Goal: Use online tool/utility: Utilize a website feature to perform a specific function

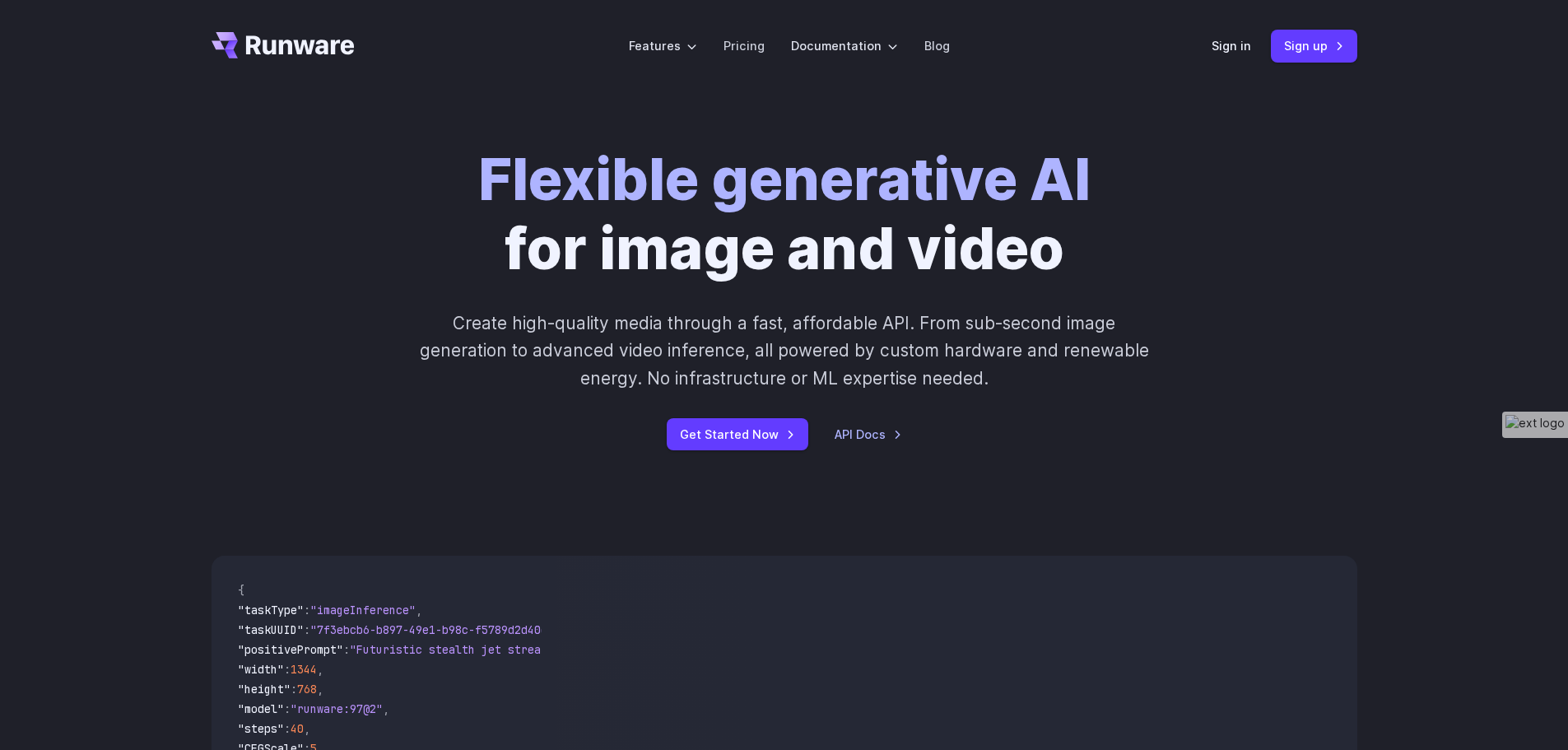
click at [1231, 51] on link "Sign in" at bounding box center [1231, 46] width 40 height 19
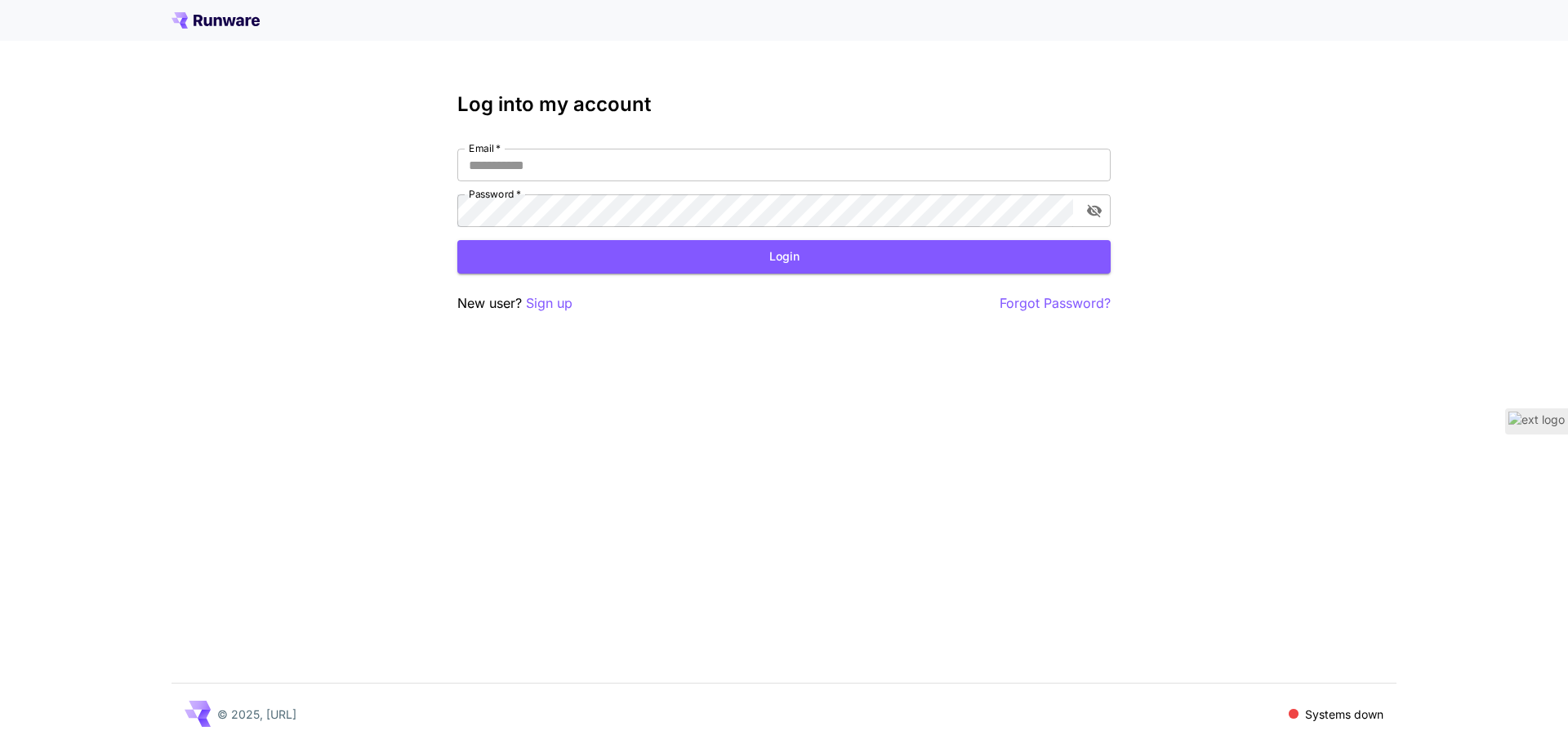
type input "**********"
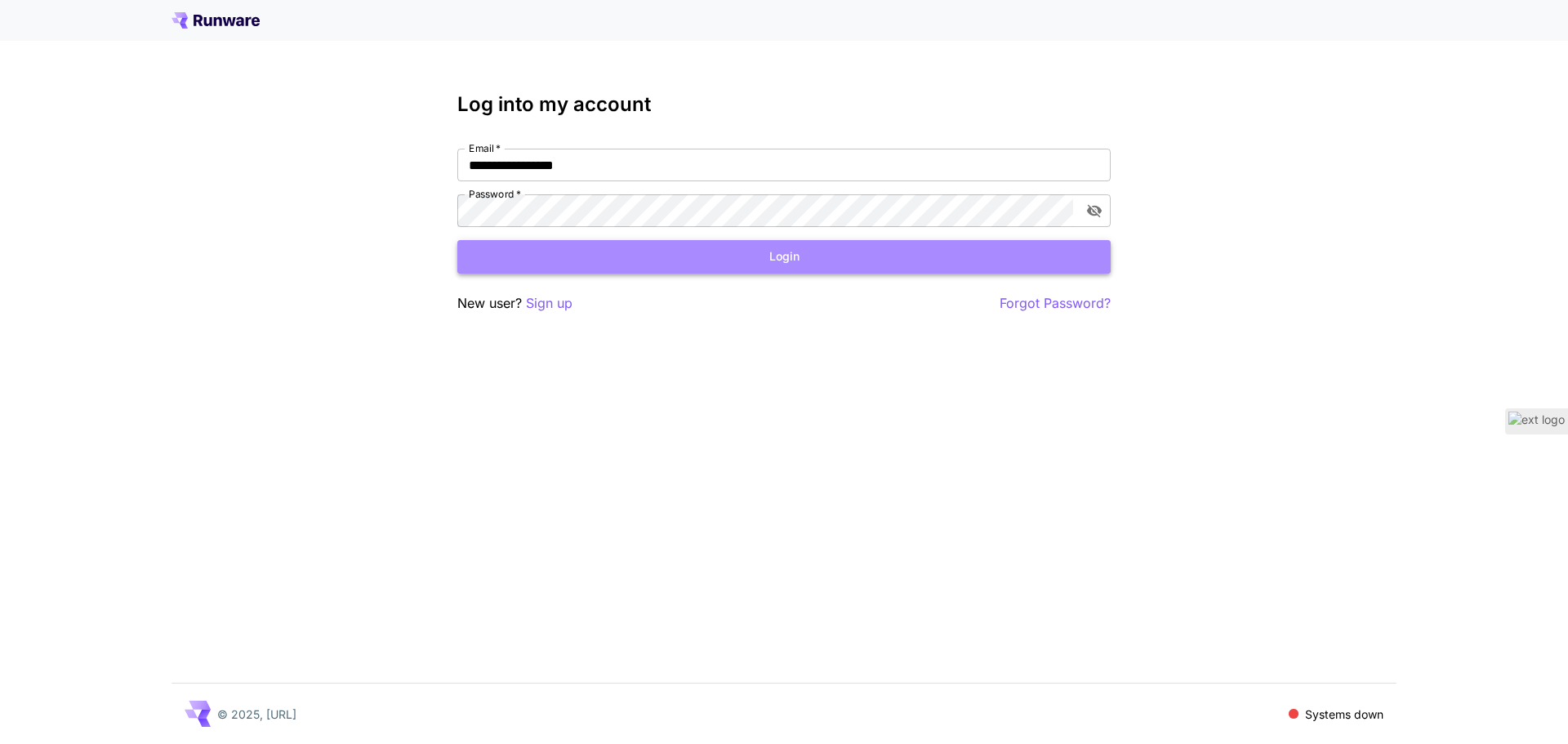
drag, startPoint x: 0, startPoint y: 0, endPoint x: 786, endPoint y: 254, distance: 826.0
click at [786, 254] on button "Login" at bounding box center [784, 257] width 653 height 34
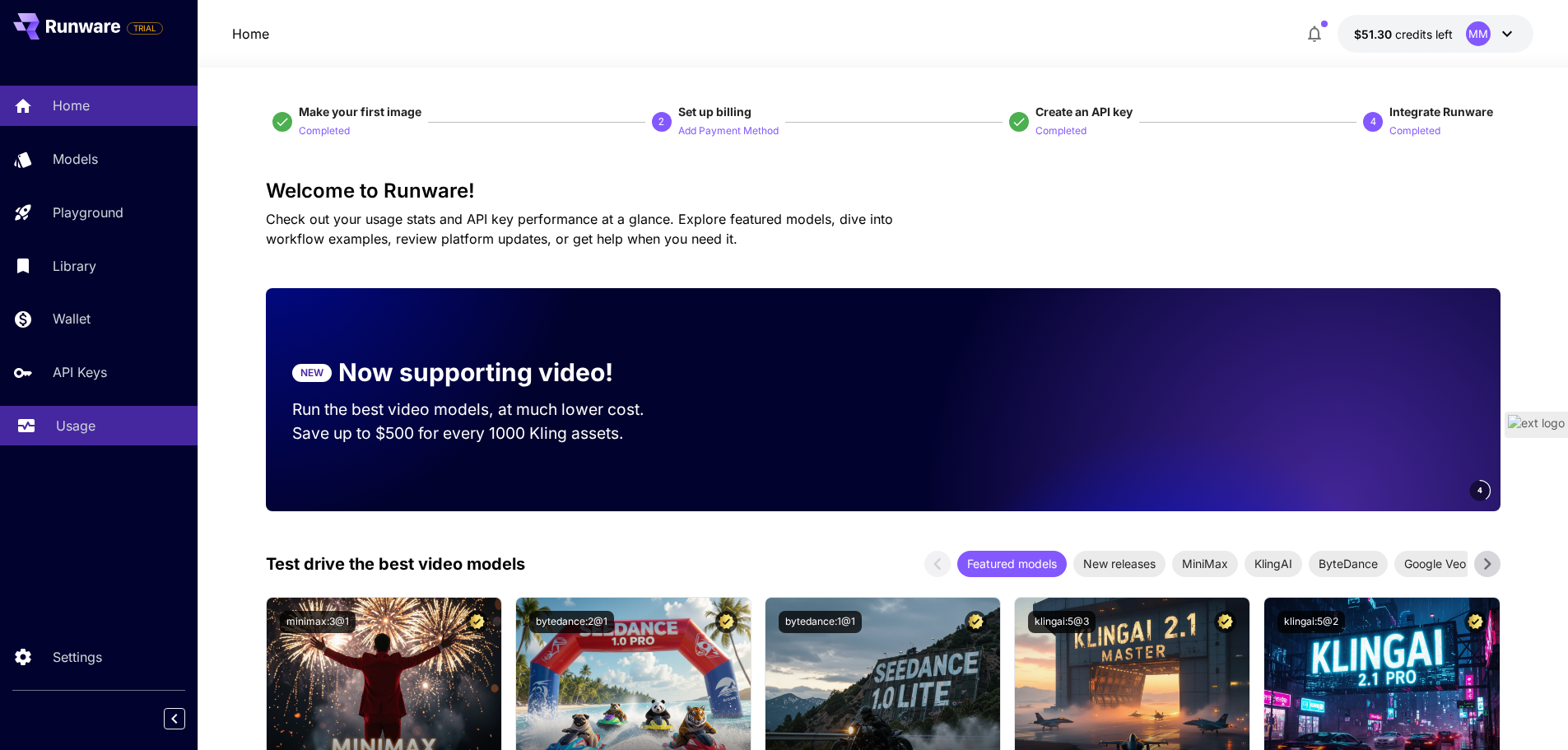
click at [72, 431] on p "Usage" at bounding box center [76, 426] width 40 height 20
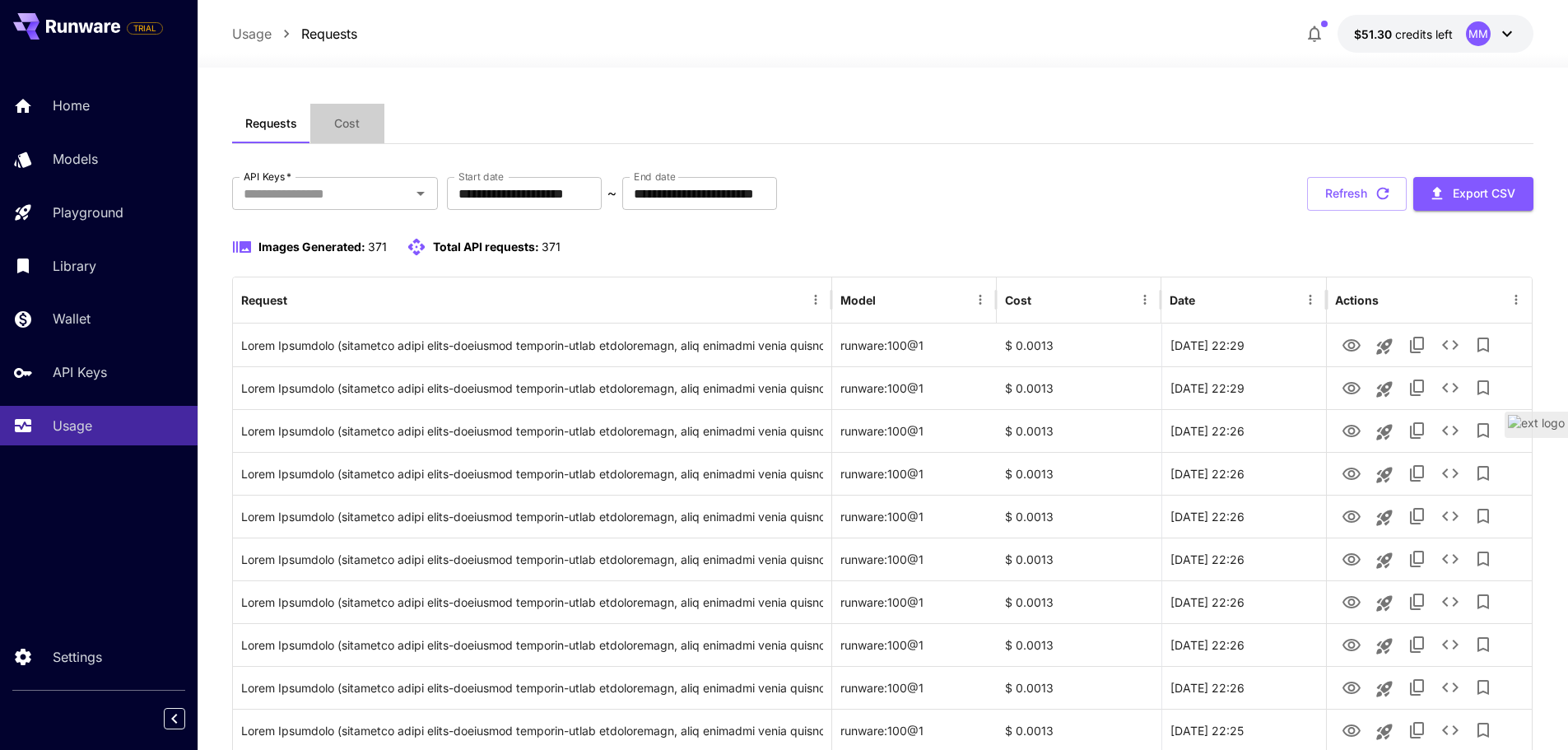
click at [350, 125] on span "Cost" at bounding box center [347, 124] width 26 height 15
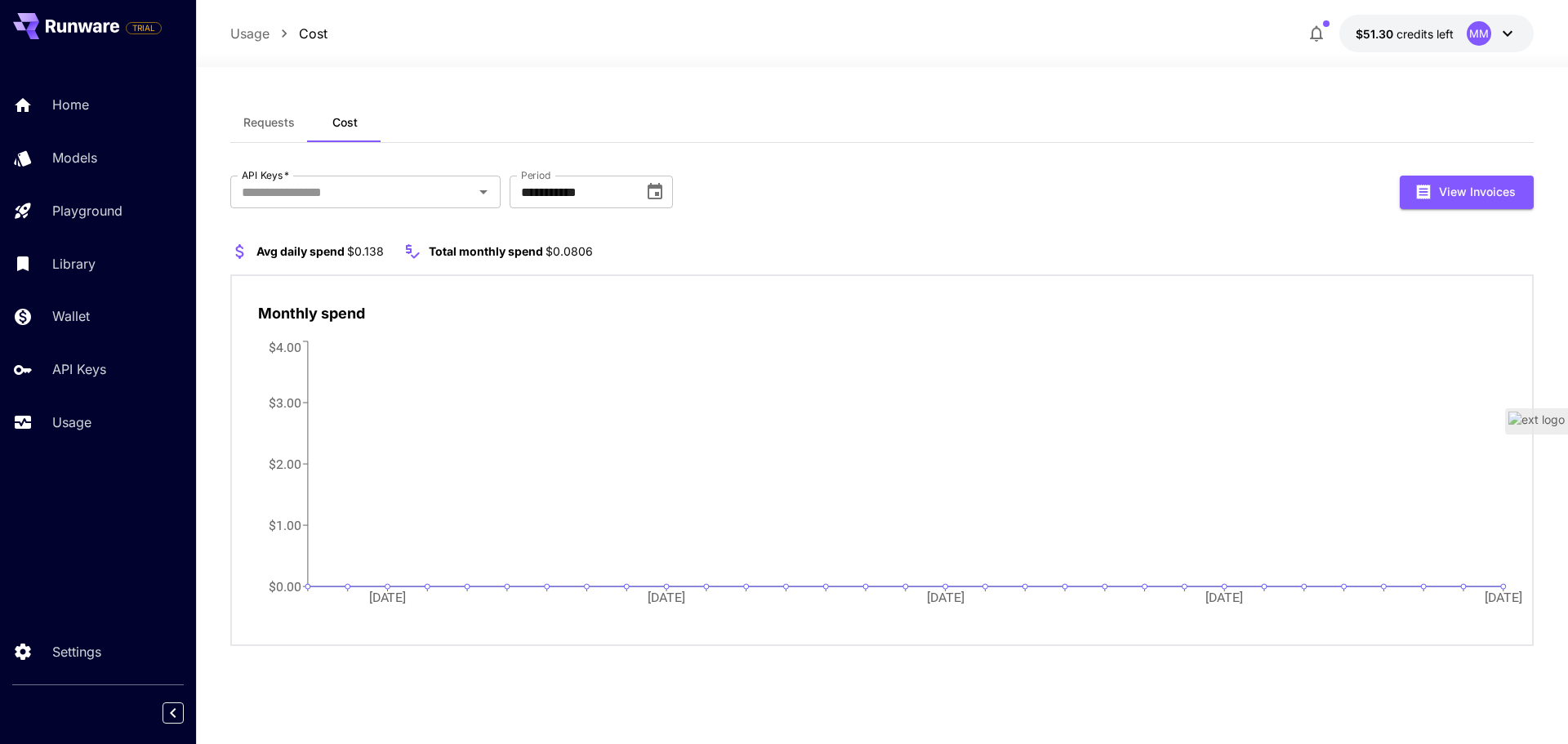
click at [270, 128] on span "Requests" at bounding box center [269, 123] width 52 height 15
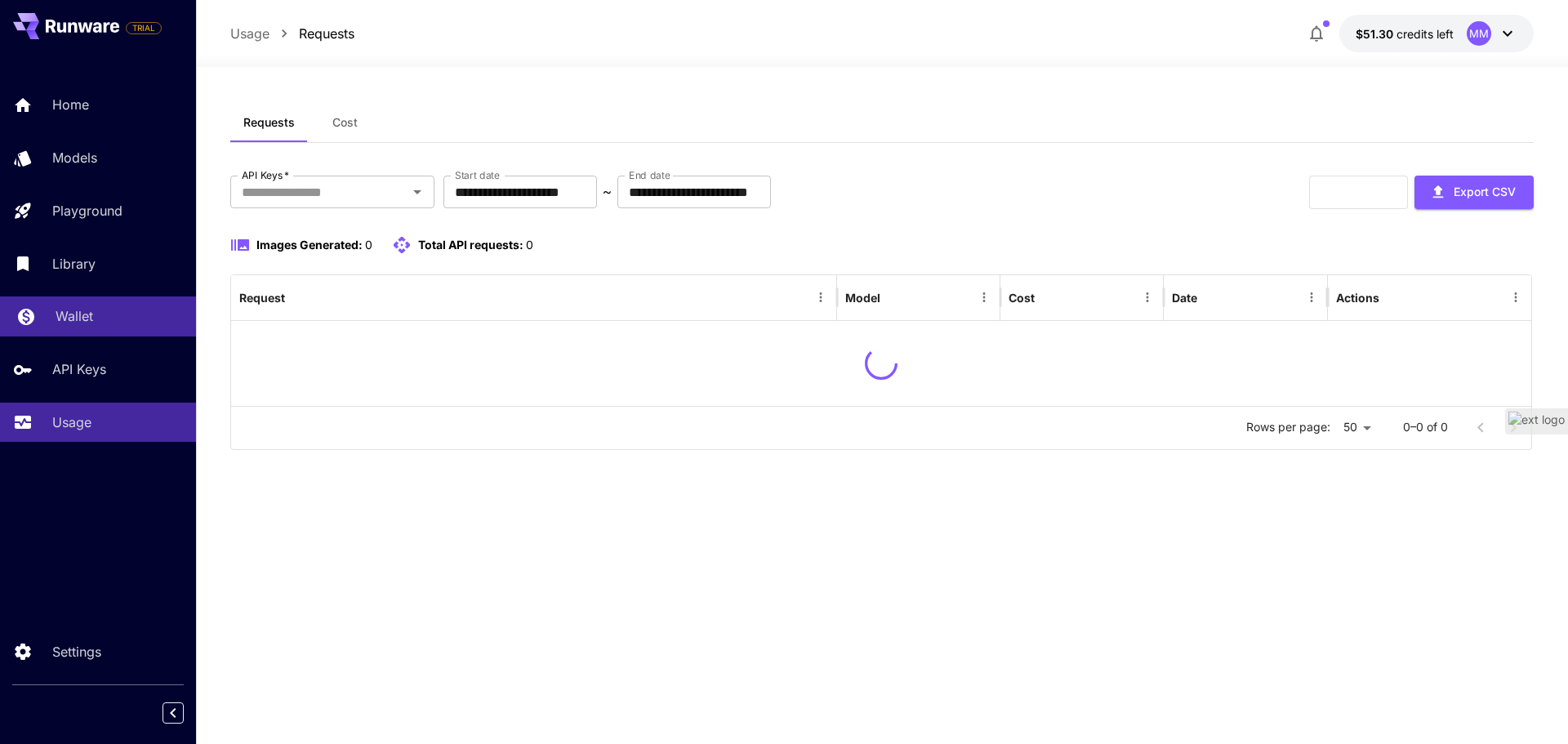
click at [112, 304] on link "Wallet" at bounding box center [98, 316] width 196 height 40
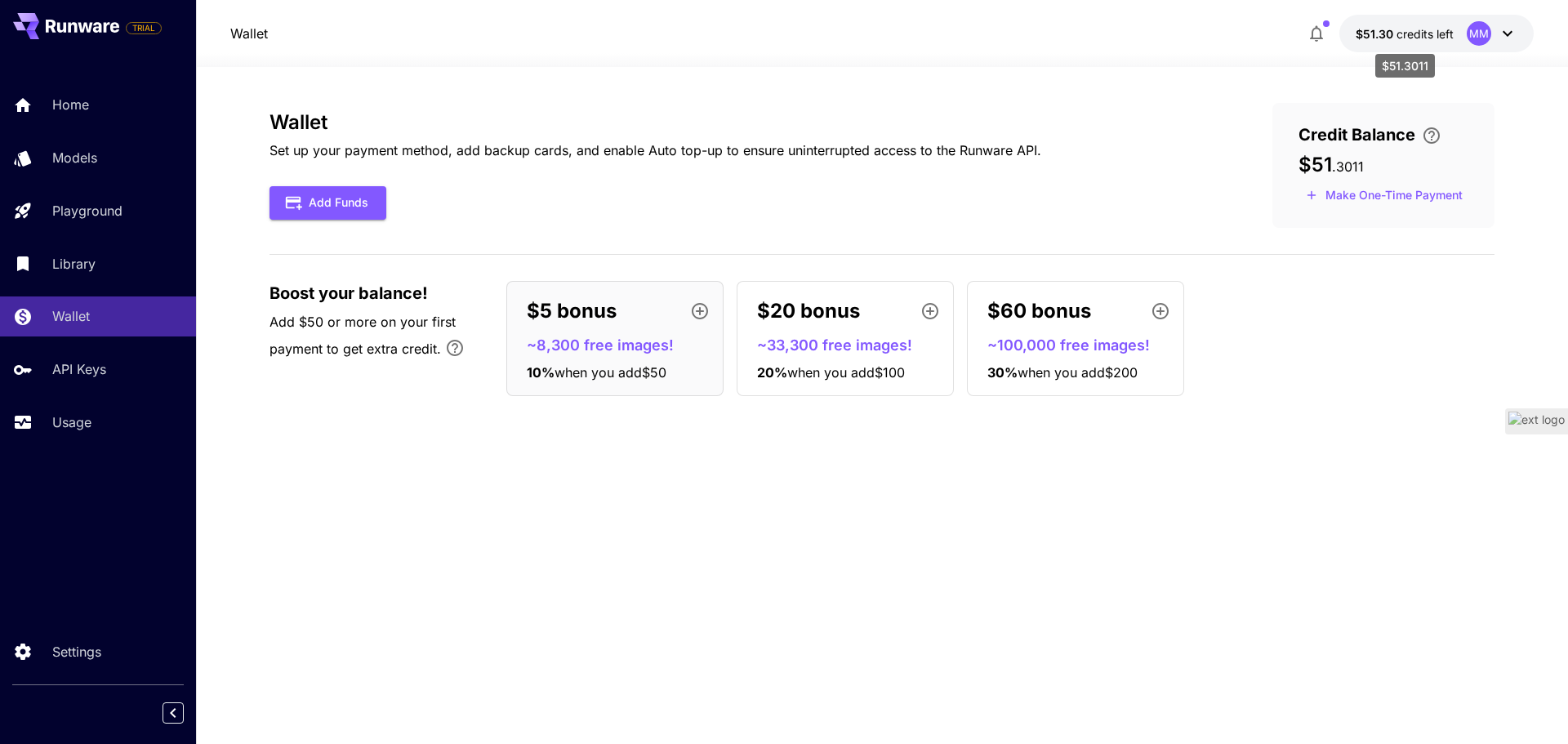
click at [1433, 37] on span "credits left" at bounding box center [1425, 34] width 57 height 14
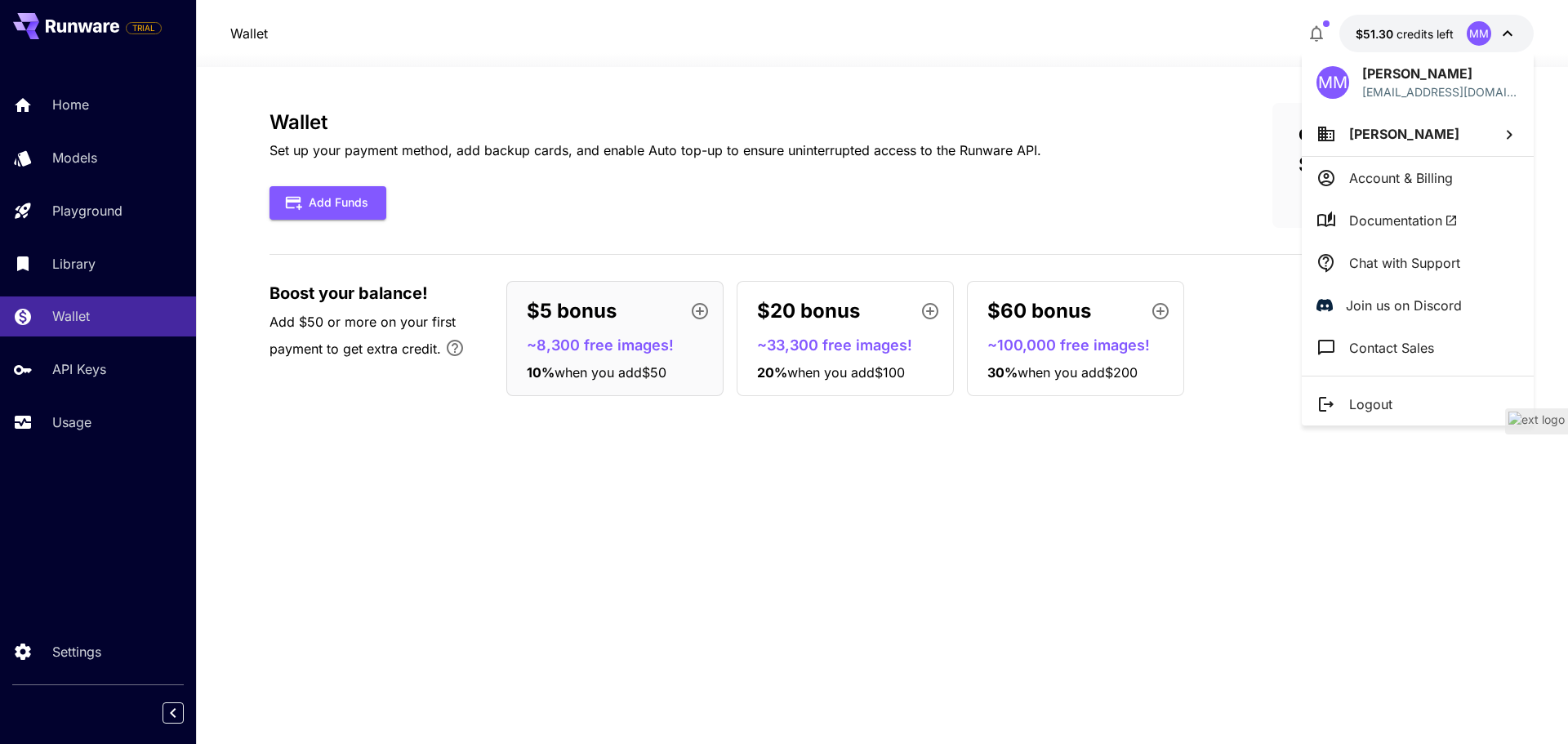
click at [1236, 574] on div at bounding box center [784, 372] width 1568 height 744
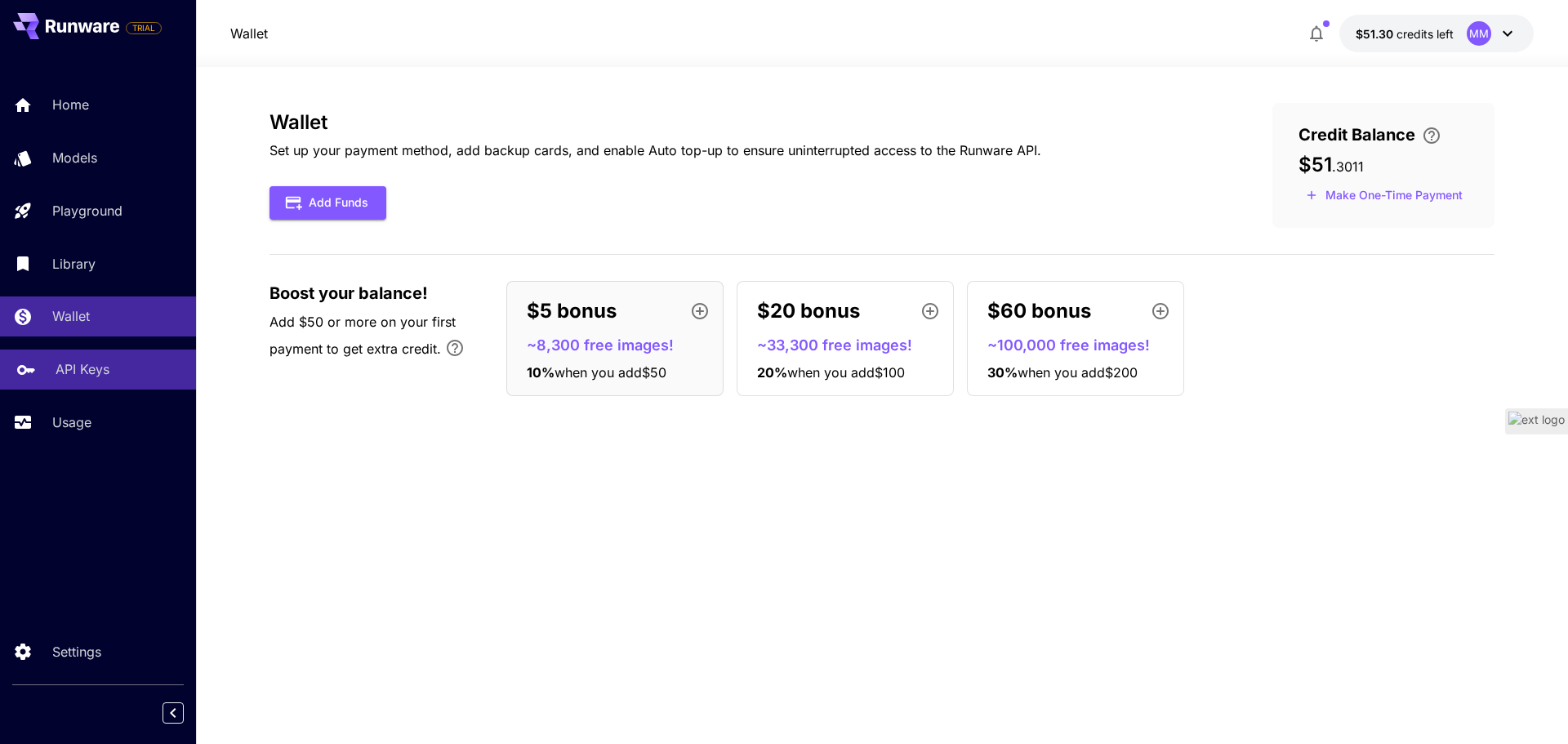
click at [91, 370] on p "API Keys" at bounding box center [83, 370] width 54 height 20
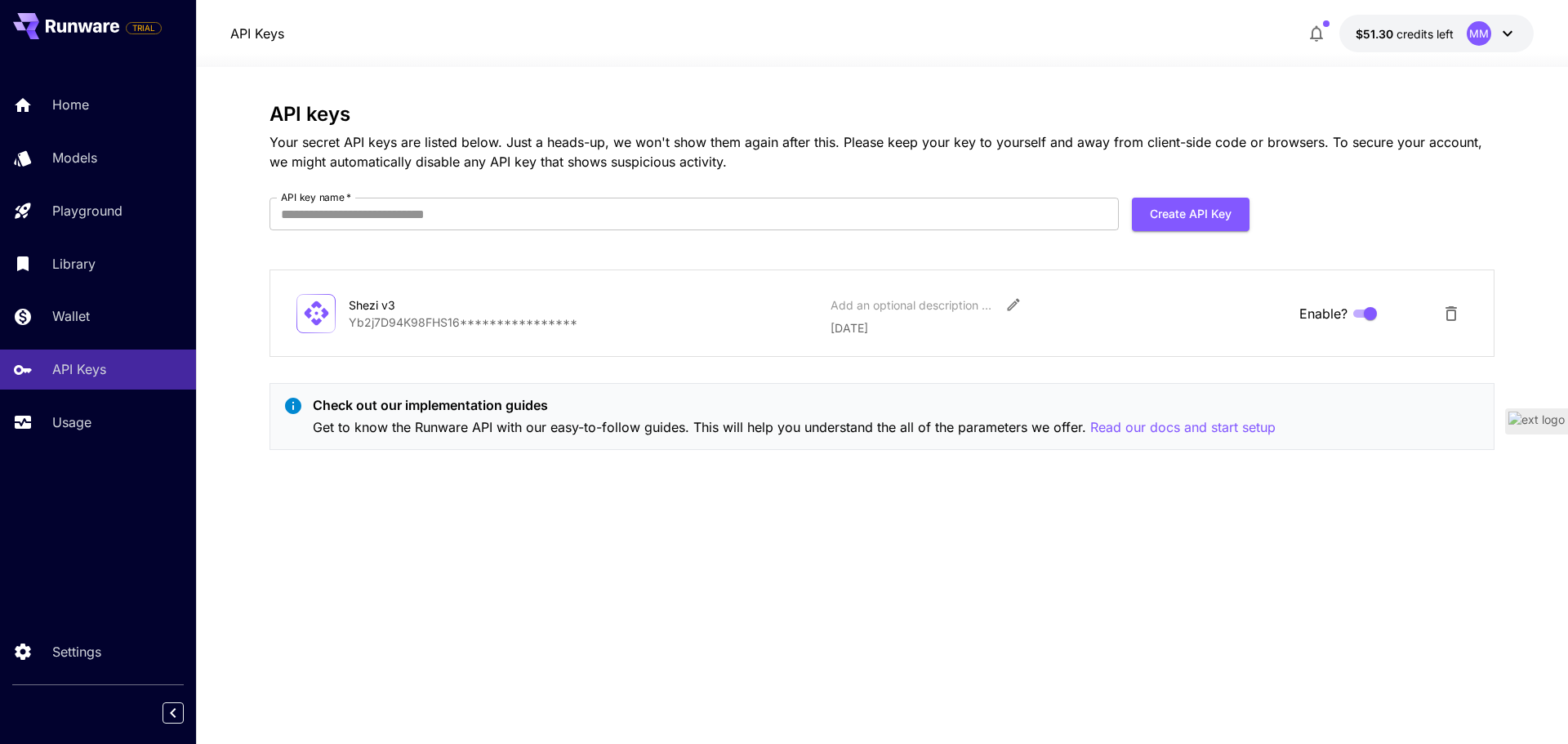
click at [431, 312] on div "Shezi v3" at bounding box center [430, 305] width 164 height 17
click at [394, 320] on p "**********" at bounding box center [583, 322] width 469 height 17
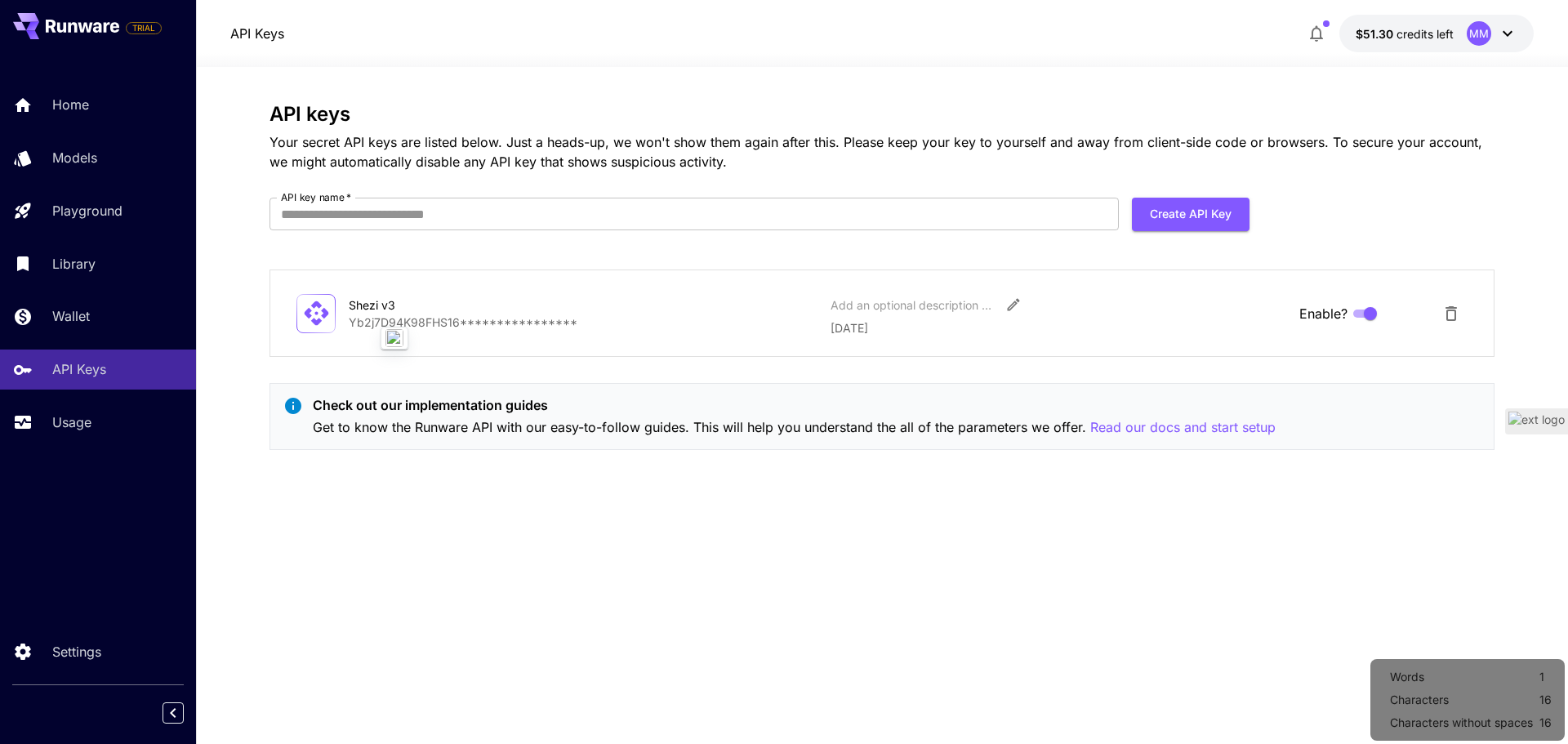
click at [590, 323] on p "**********" at bounding box center [583, 322] width 469 height 17
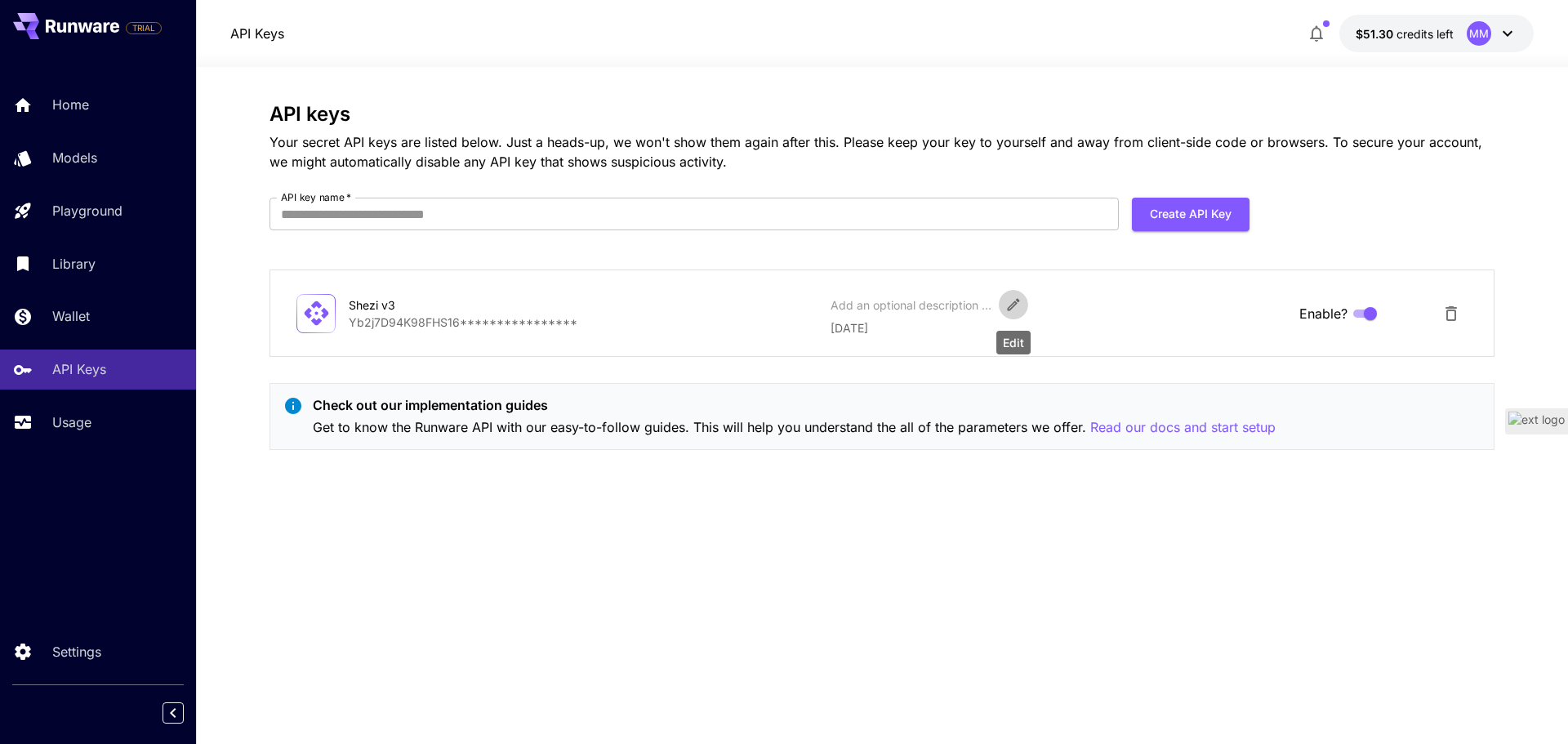
click at [1008, 295] on button "Edit" at bounding box center [1014, 305] width 30 height 30
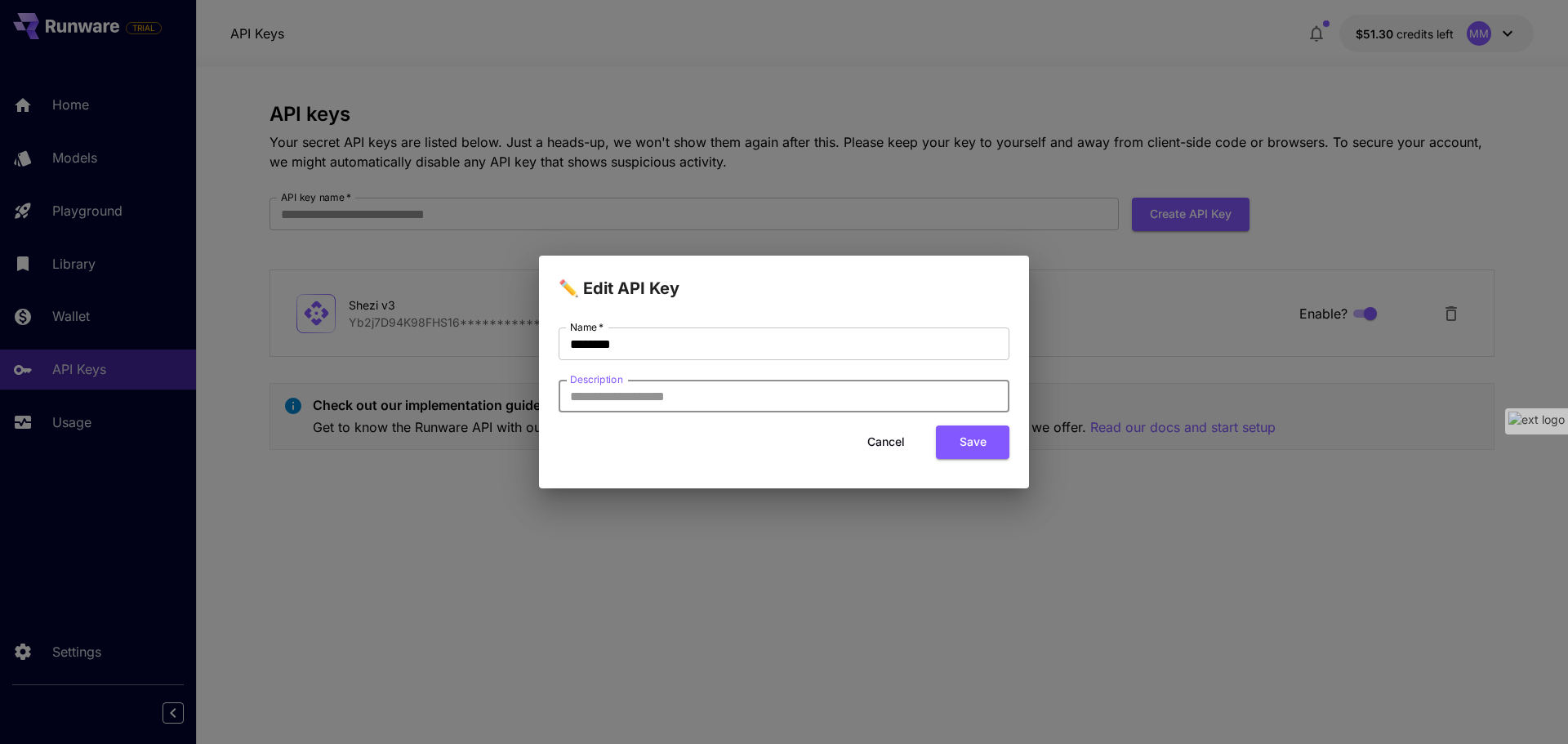
click at [725, 407] on input "Description" at bounding box center [784, 397] width 451 height 33
click at [884, 444] on button "Cancel" at bounding box center [885, 442] width 73 height 34
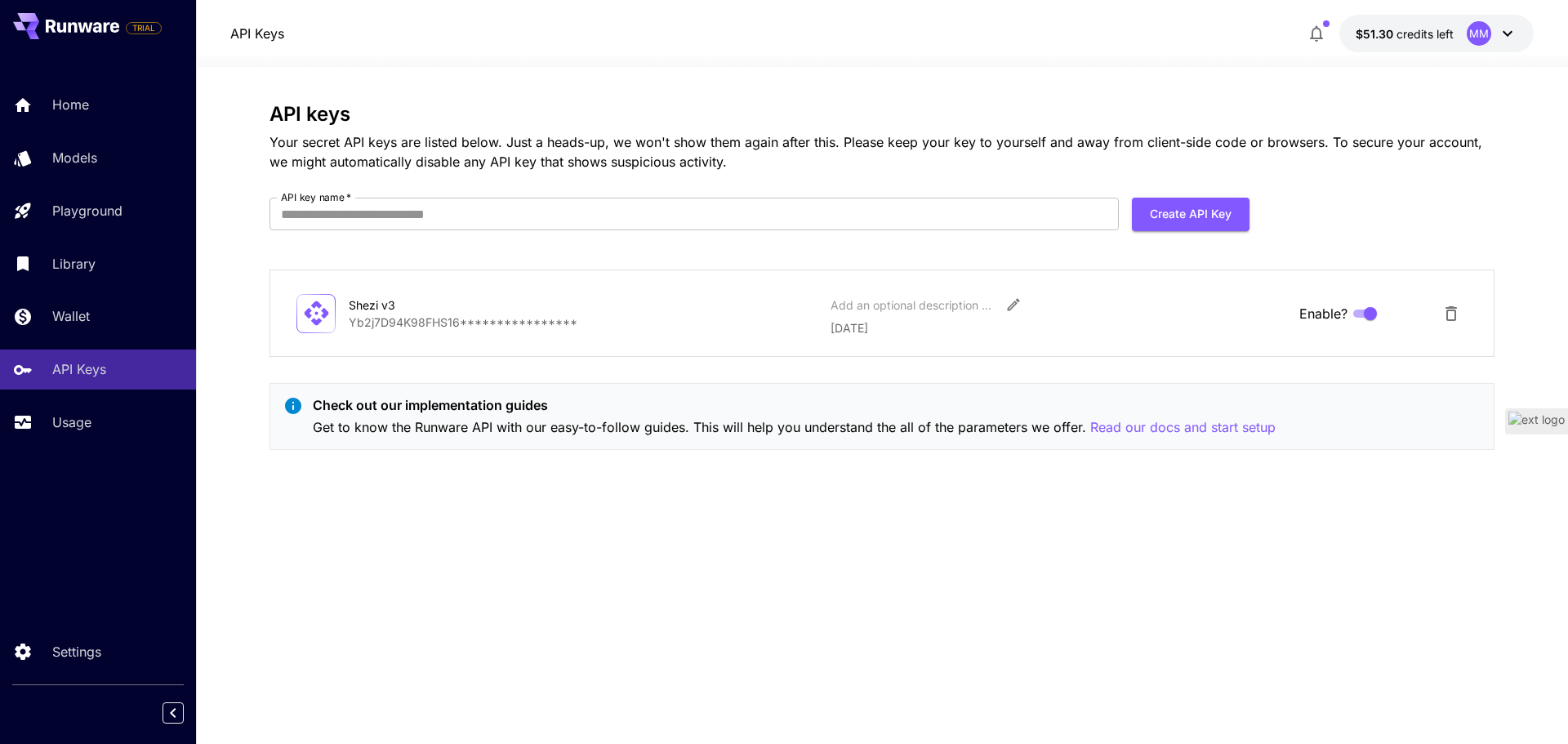
click at [319, 309] on icon at bounding box center [316, 313] width 29 height 29
click at [340, 314] on div "**********" at bounding box center [882, 313] width 1171 height 47
click at [74, 425] on p "Usage" at bounding box center [76, 422] width 39 height 20
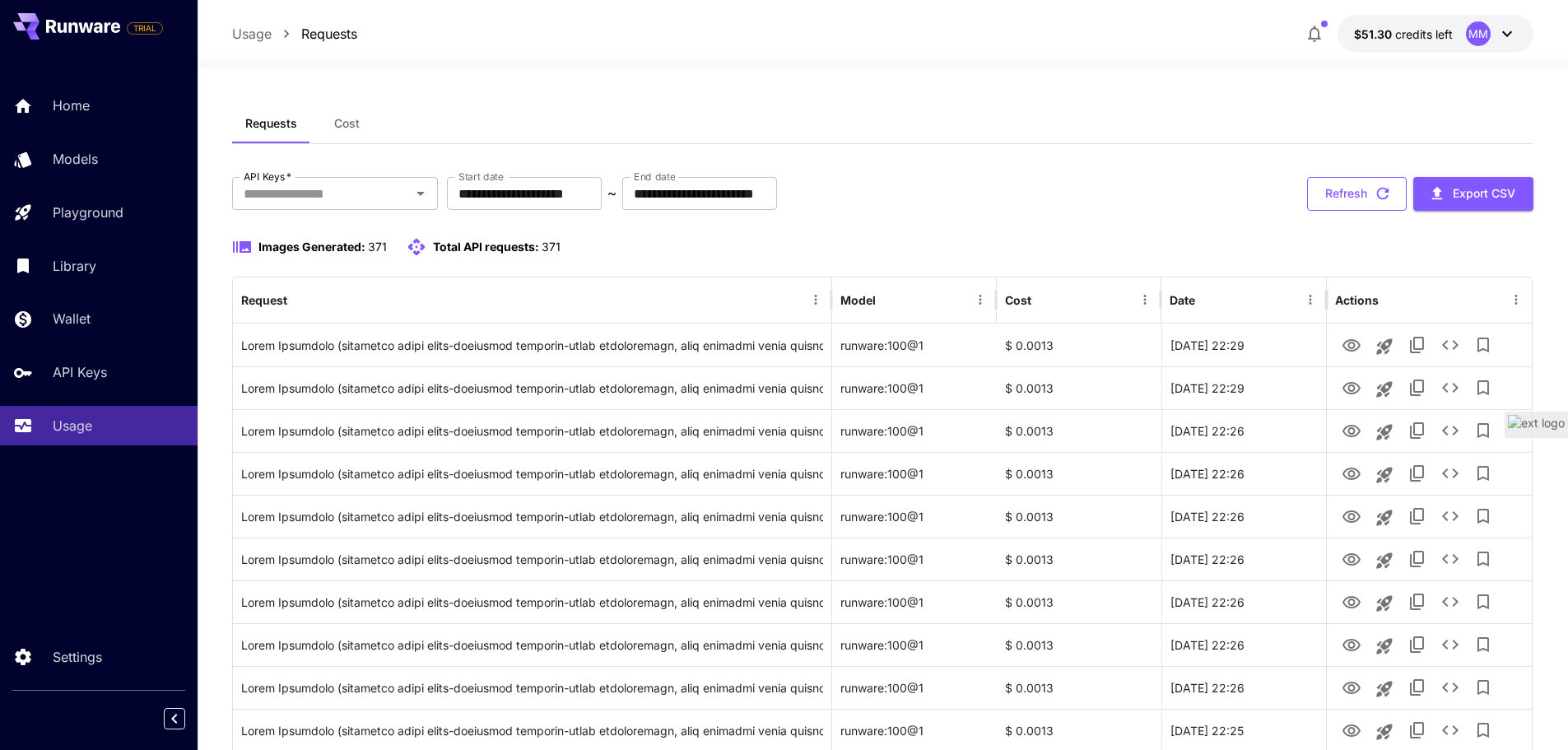
click at [1349, 191] on button "Refresh" at bounding box center [1357, 193] width 100 height 34
click at [1365, 192] on button "Refresh" at bounding box center [1357, 193] width 100 height 34
click at [114, 365] on div "API Keys" at bounding box center [120, 373] width 129 height 20
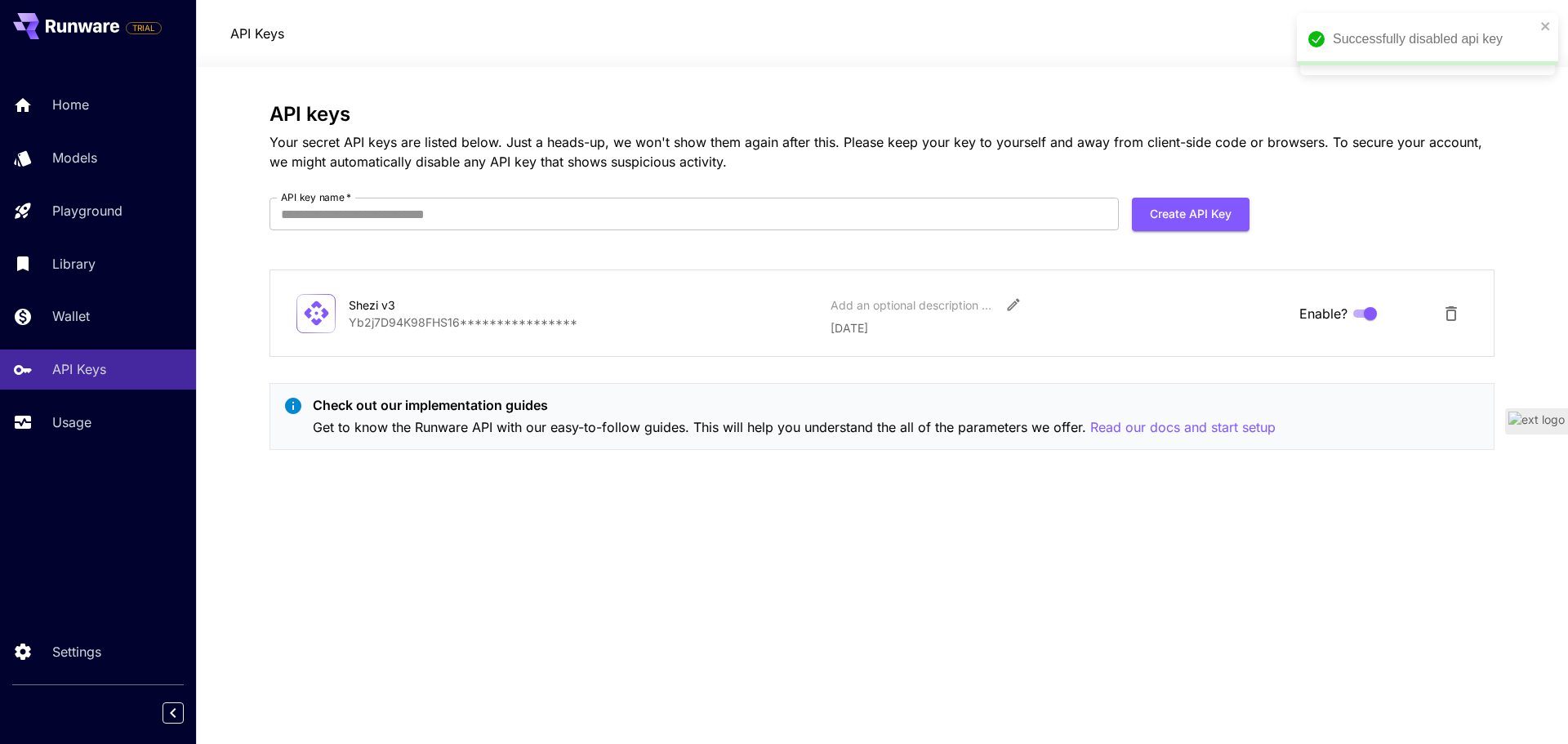
click at [504, 321] on p "**********" at bounding box center [583, 322] width 469 height 17
click at [392, 328] on p "**********" at bounding box center [583, 322] width 469 height 17
click at [1145, 207] on button "Create API Key" at bounding box center [1190, 214] width 118 height 34
click at [606, 218] on input "API key name   *" at bounding box center [694, 214] width 849 height 33
click at [379, 360] on div "**********" at bounding box center [882, 283] width 1225 height 360
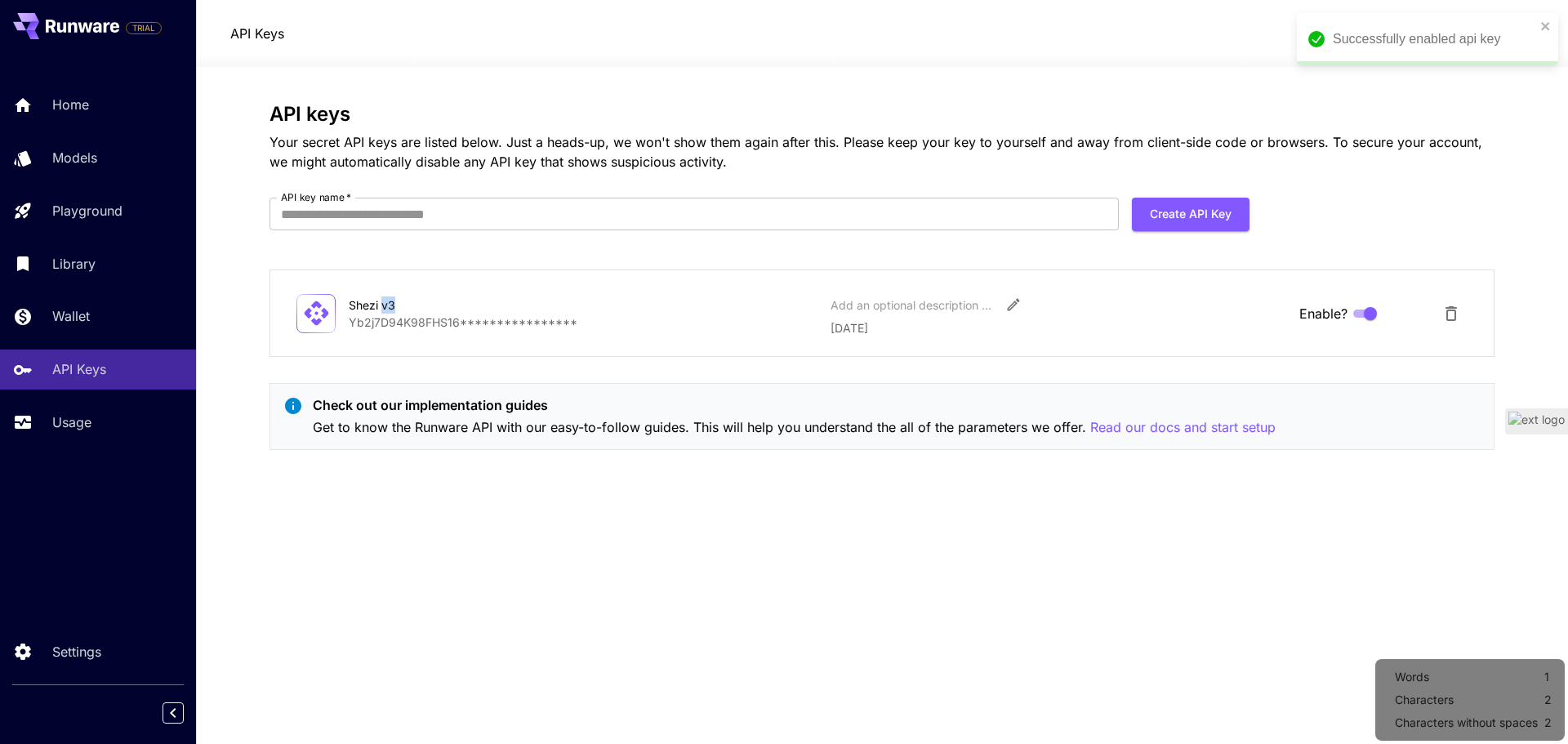
drag, startPoint x: 396, startPoint y: 301, endPoint x: 384, endPoint y: 302, distance: 12.0
click at [384, 302] on div "Shezi v3" at bounding box center [430, 305] width 164 height 17
copy div "v3"
click at [379, 226] on input "API key name   *" at bounding box center [694, 214] width 849 height 33
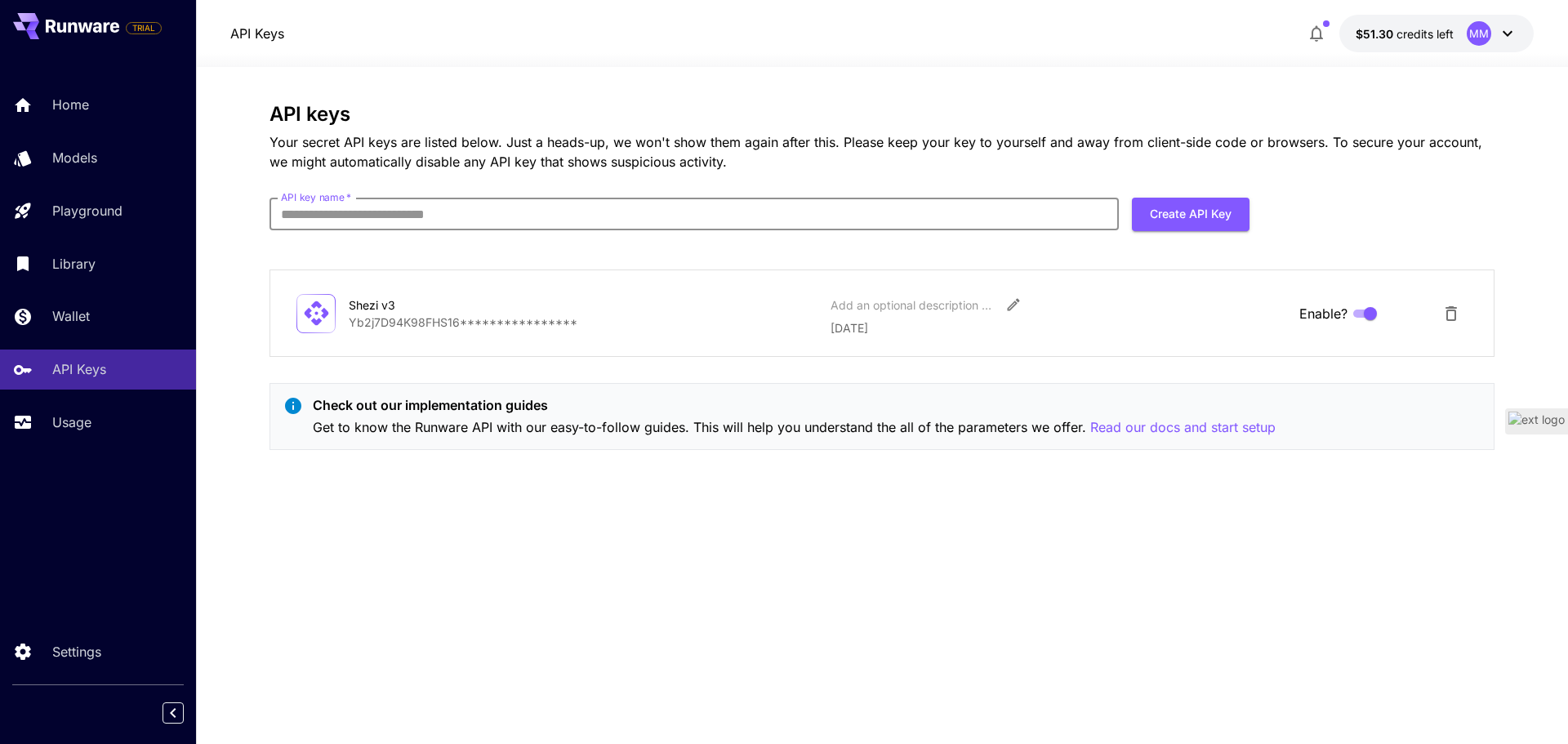
paste input "**"
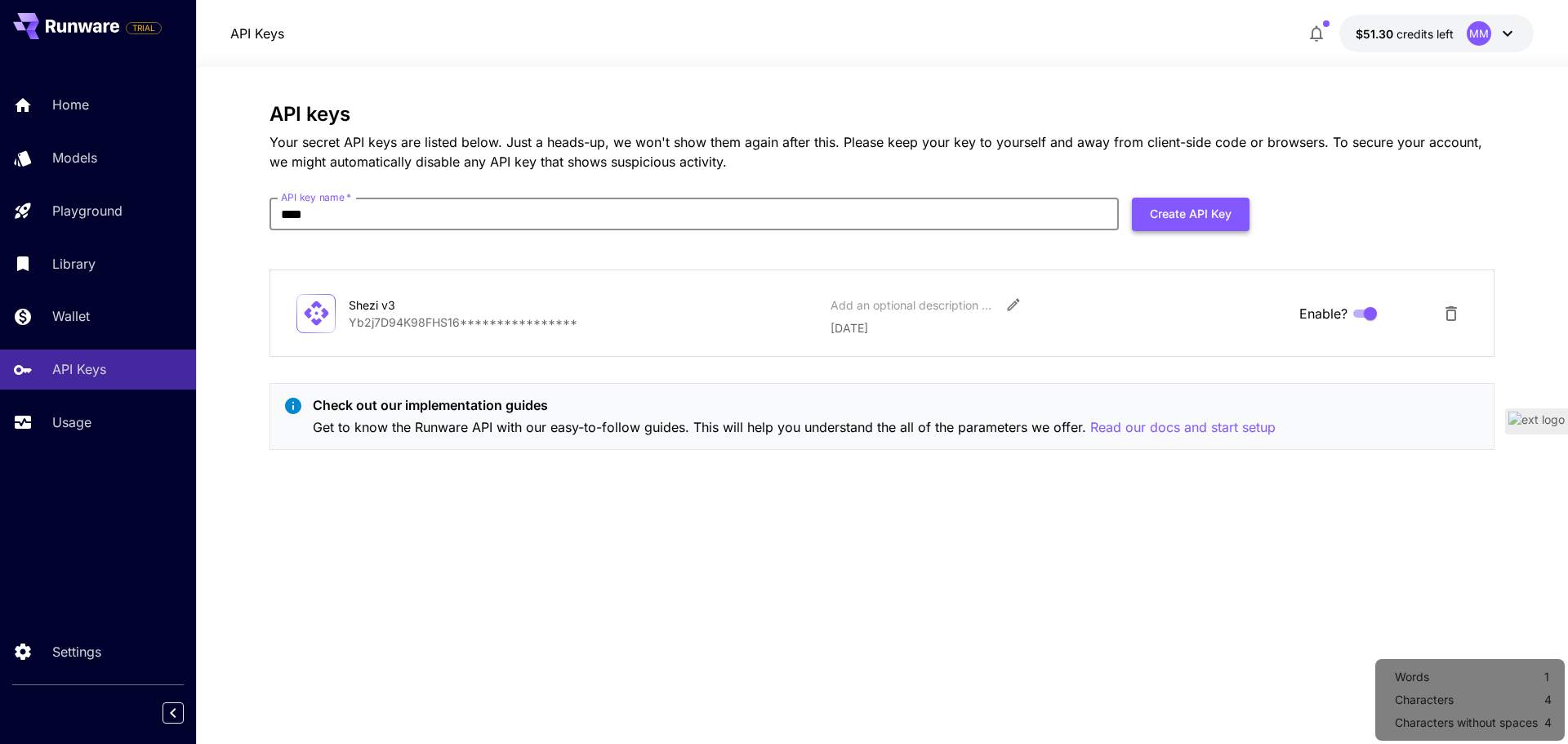
type input "****"
click at [1180, 217] on button "Create API Key" at bounding box center [1190, 214] width 118 height 34
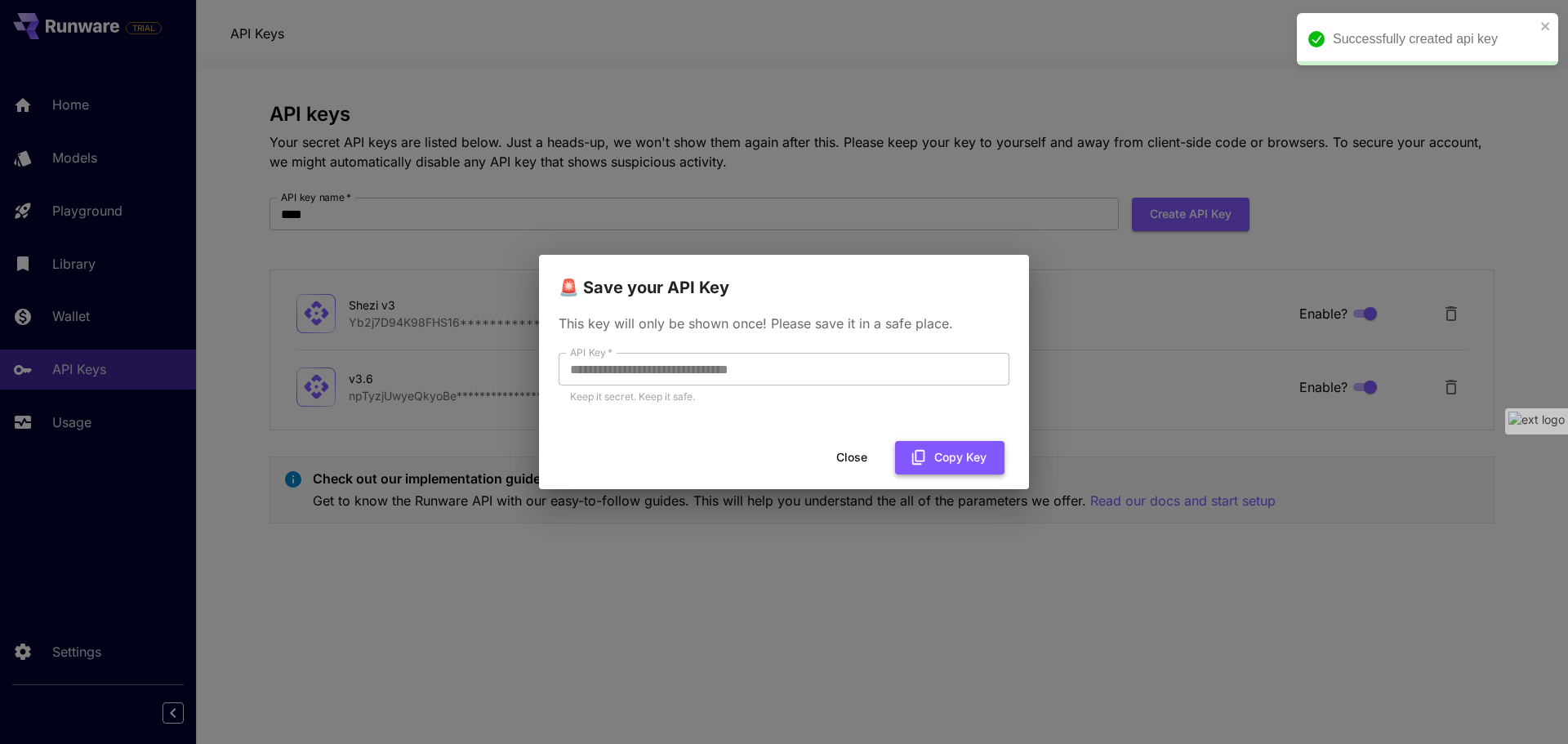
click at [946, 450] on button "Copy Key" at bounding box center [949, 458] width 109 height 34
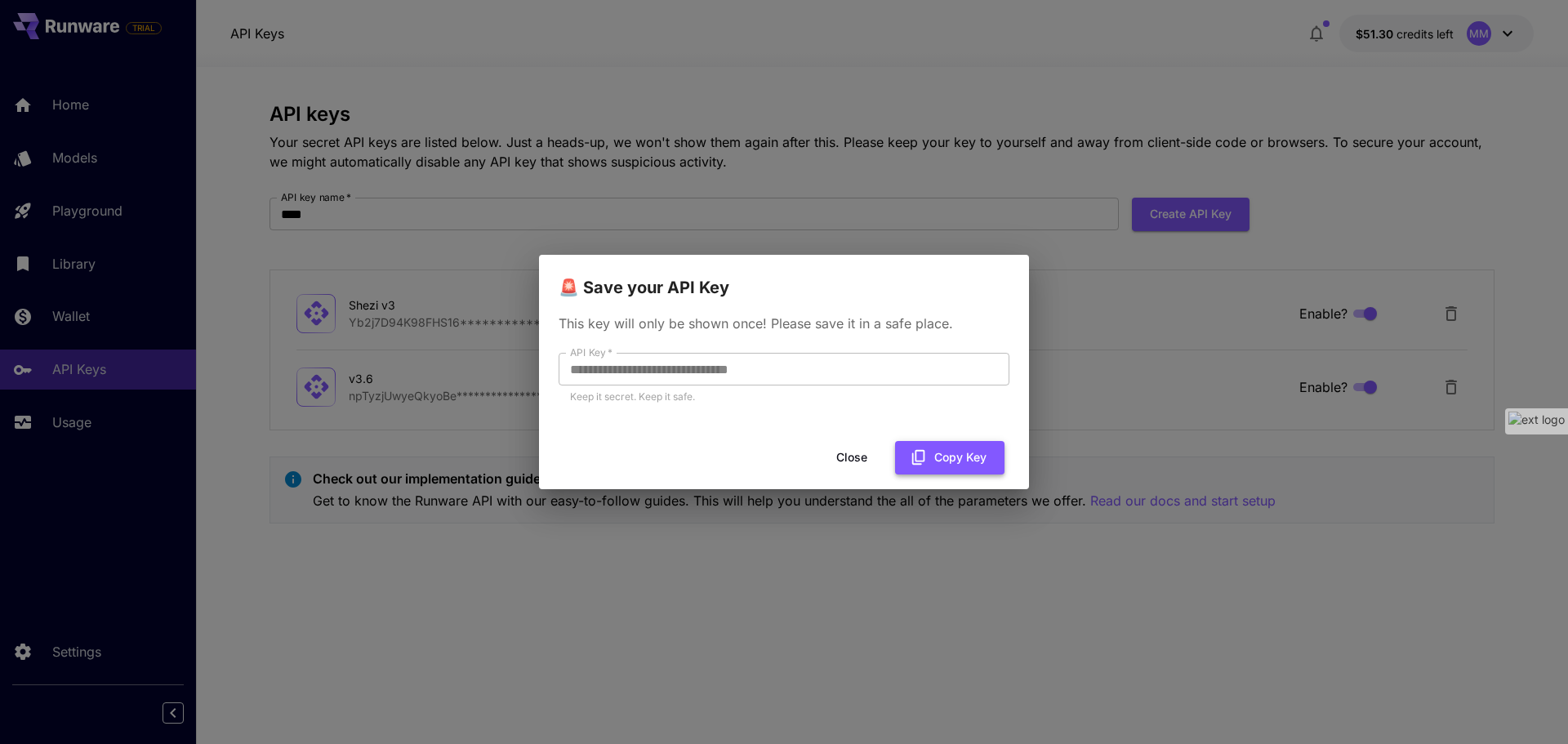
click at [962, 459] on button "Copy Key" at bounding box center [949, 458] width 109 height 34
click at [851, 454] on button "Close" at bounding box center [851, 458] width 73 height 34
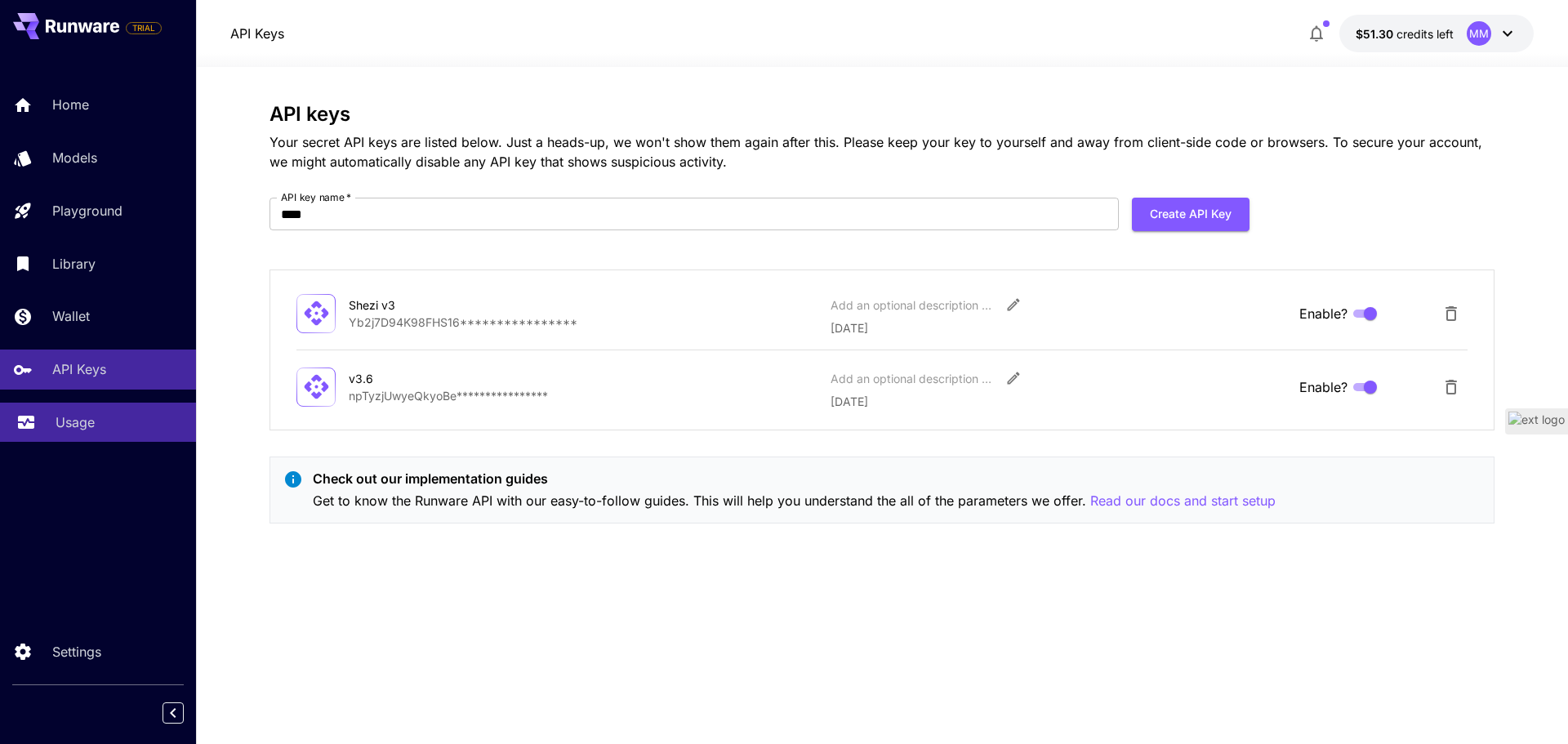
click at [46, 415] on link "Usage" at bounding box center [98, 422] width 196 height 40
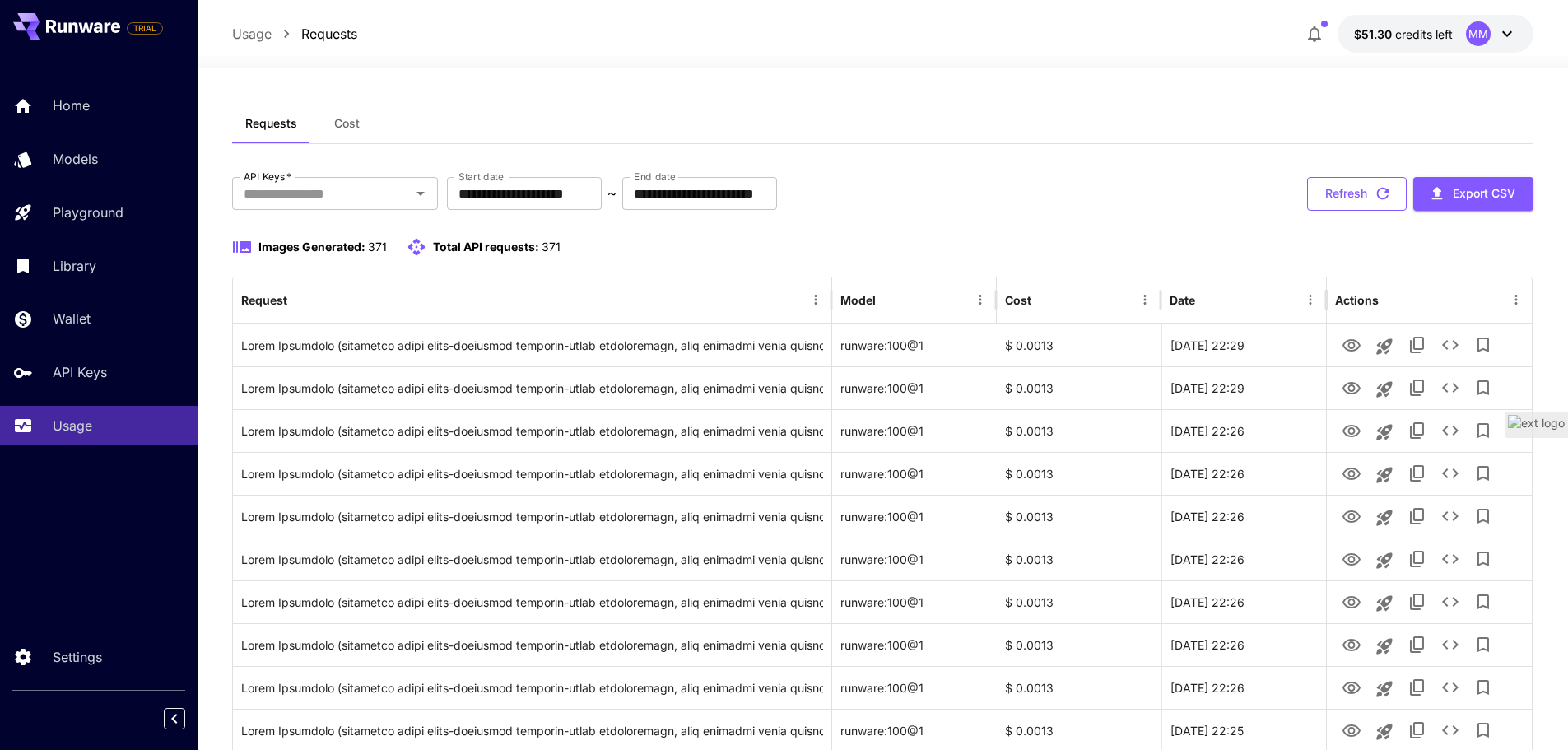
click at [1356, 188] on button "Refresh" at bounding box center [1357, 193] width 100 height 34
click at [1356, 188] on div "Refresh Export CSV" at bounding box center [1420, 193] width 226 height 34
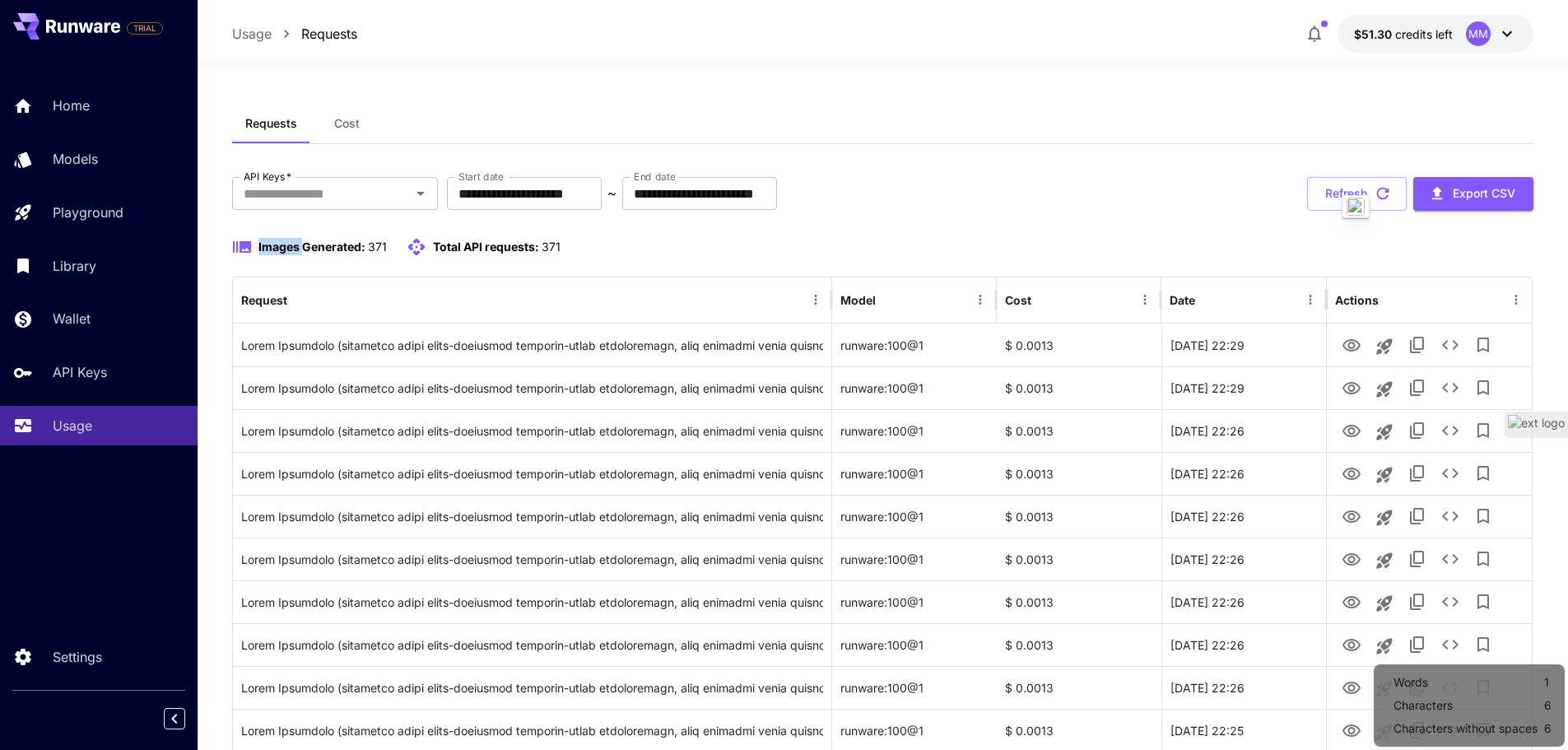
click at [1356, 188] on button "Refresh" at bounding box center [1357, 193] width 100 height 34
click at [1356, 188] on div "Refresh Export CSV" at bounding box center [1420, 193] width 226 height 34
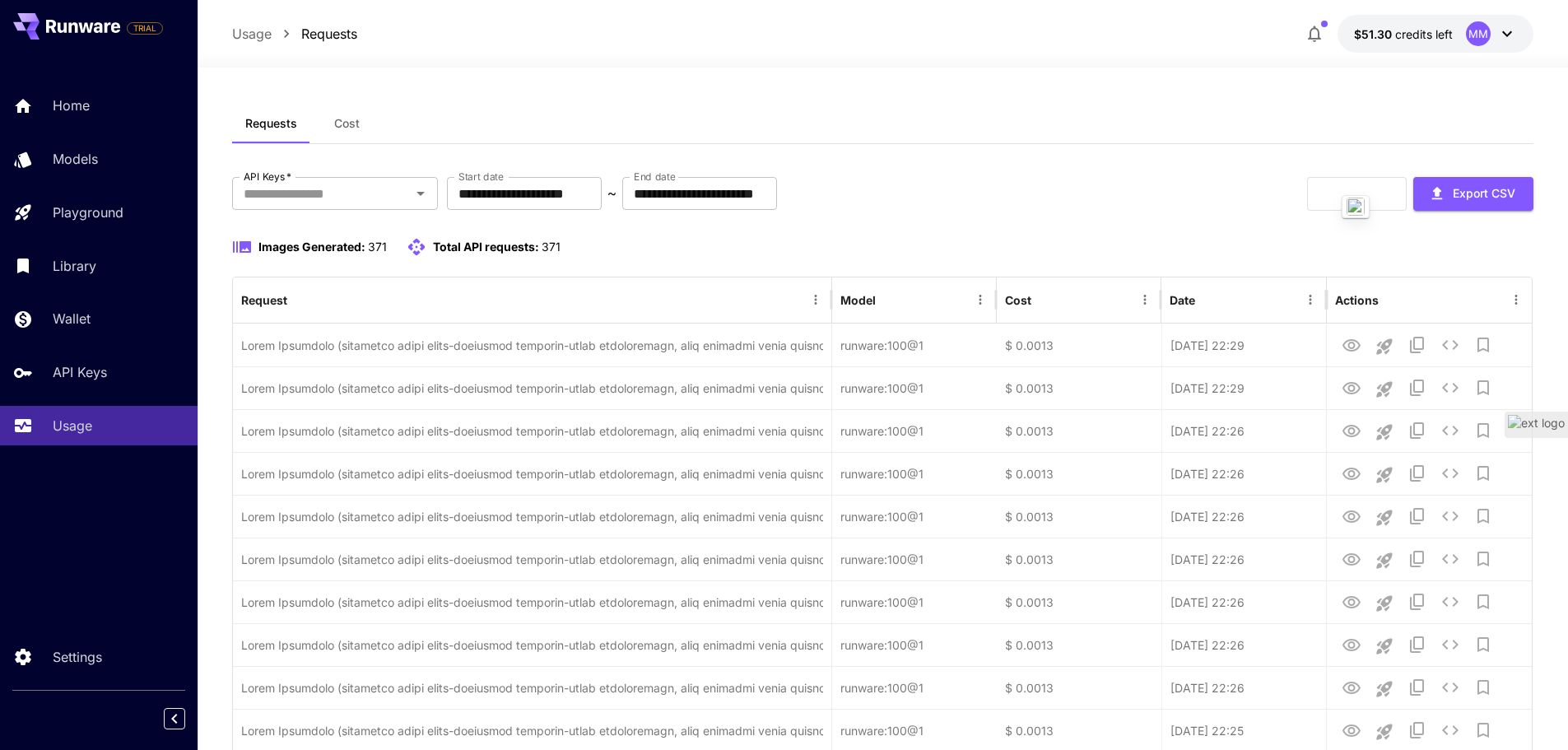
click at [1356, 188] on div "Refresh Export CSV" at bounding box center [1420, 193] width 226 height 34
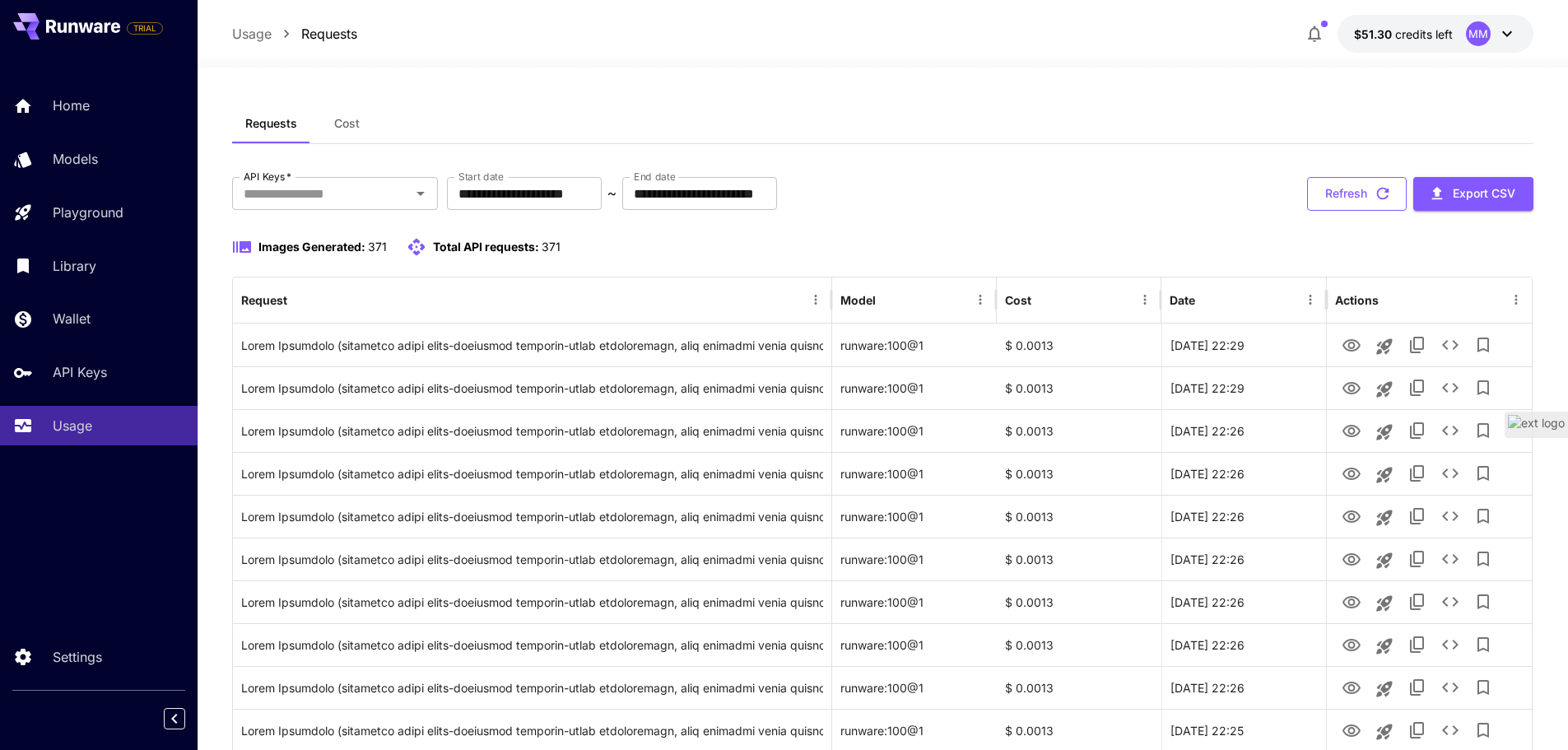
click at [1353, 195] on button "Refresh" at bounding box center [1357, 193] width 100 height 34
click at [1353, 195] on div "Refresh Export CSV" at bounding box center [1420, 193] width 226 height 34
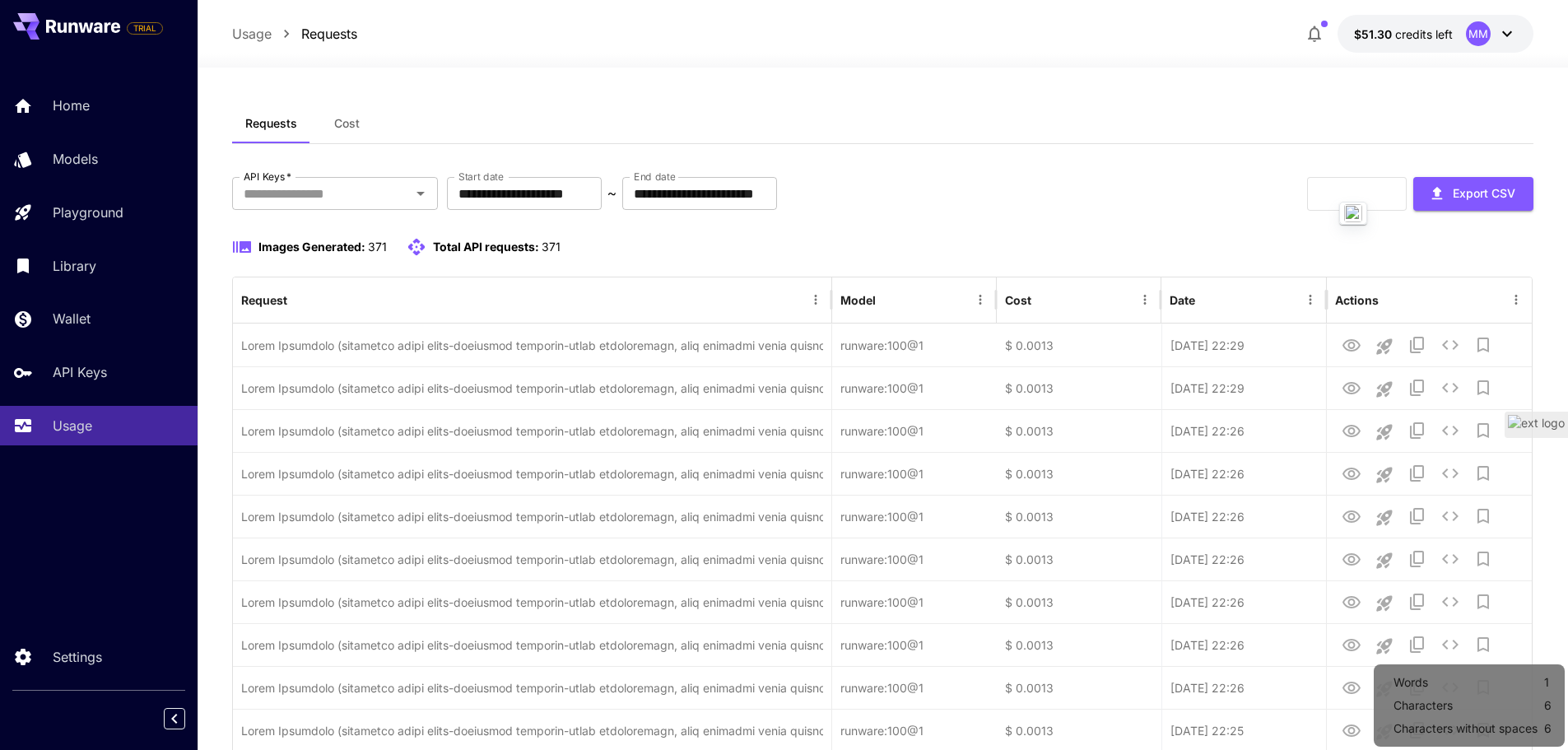
click at [1353, 195] on div "Refresh Export CSV" at bounding box center [1420, 193] width 226 height 34
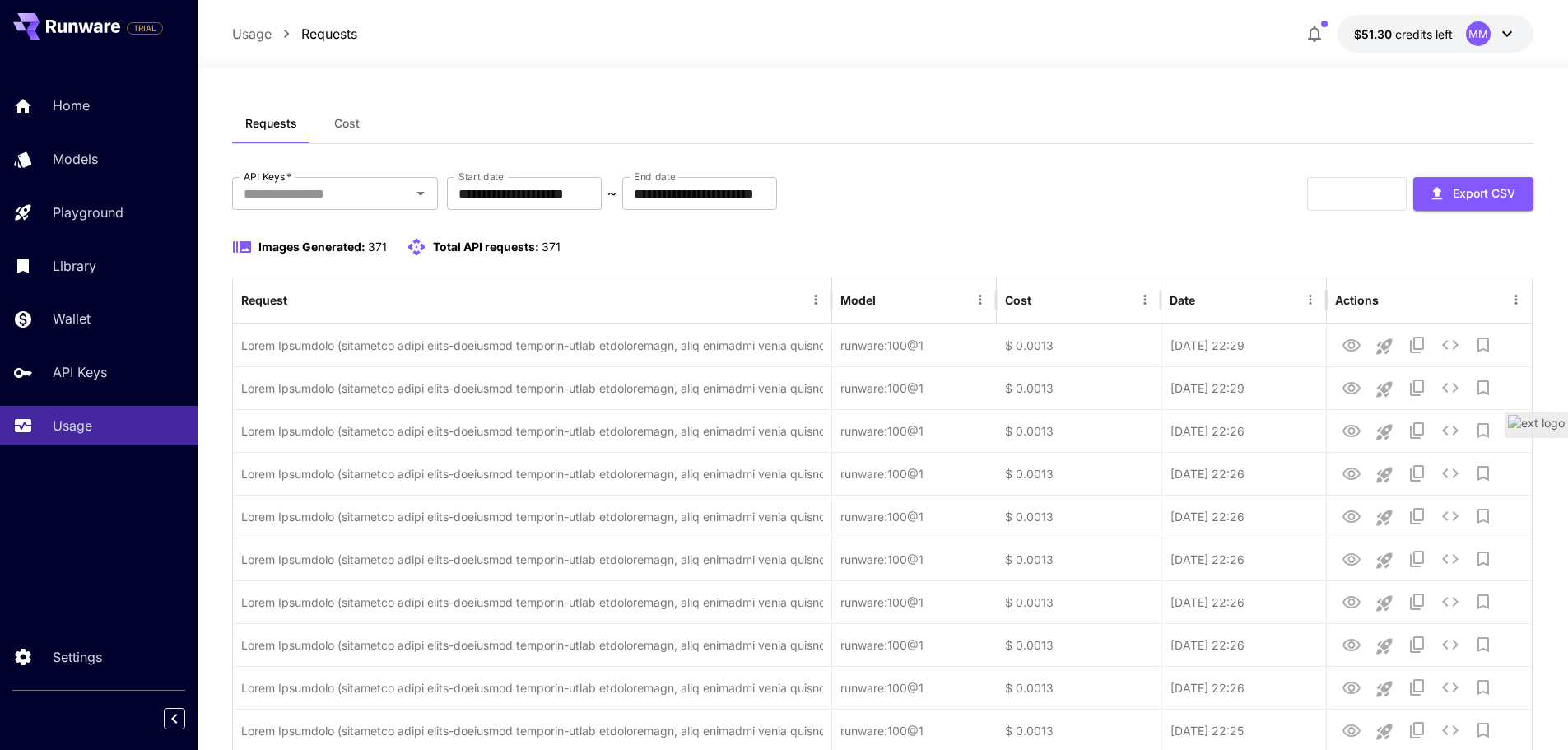
click at [1353, 195] on div "Refresh Export CSV" at bounding box center [1420, 193] width 226 height 34
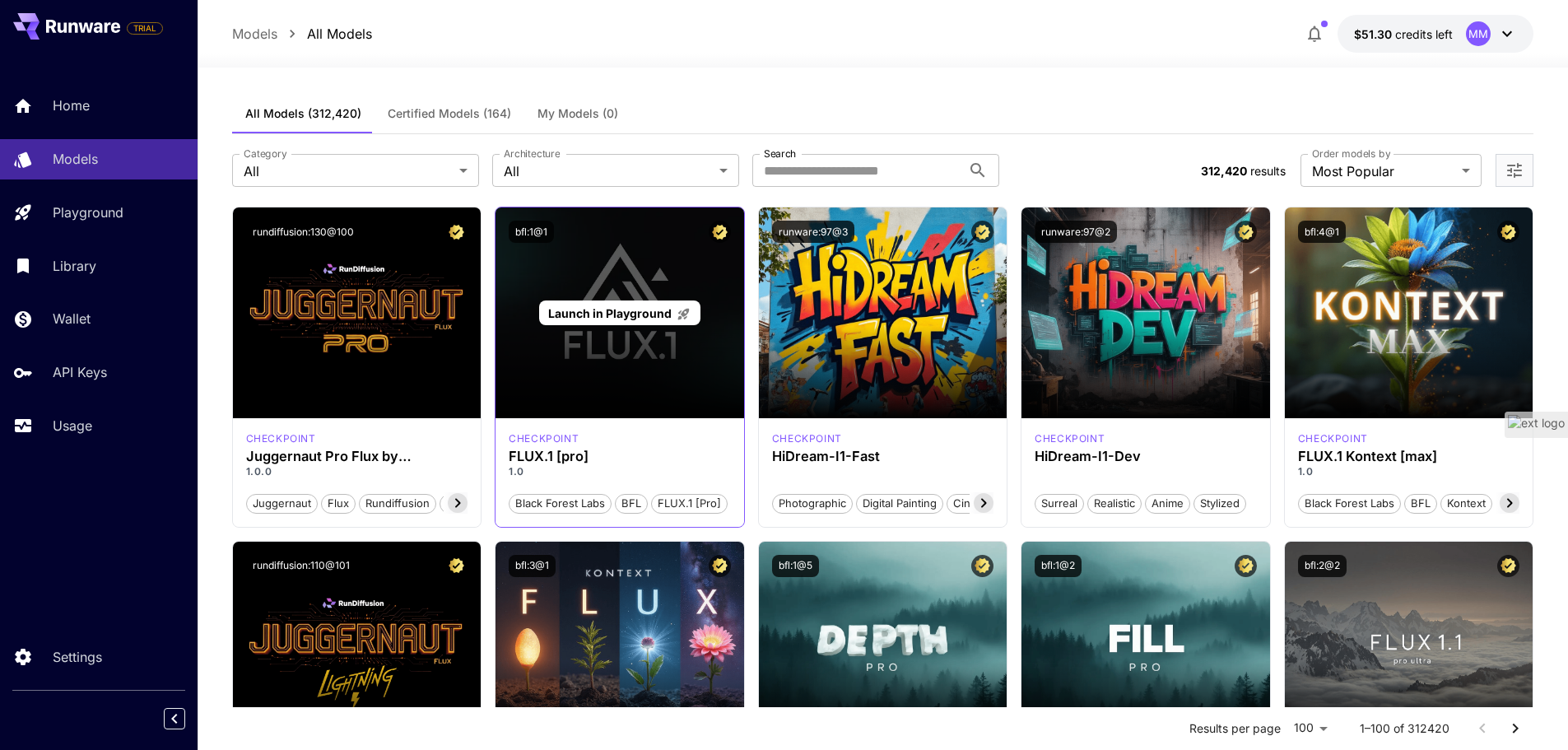
click at [609, 361] on div "Launch in Playground" at bounding box center [620, 313] width 249 height 211
click at [624, 304] on p "Launch in Playground" at bounding box center [619, 313] width 143 height 17
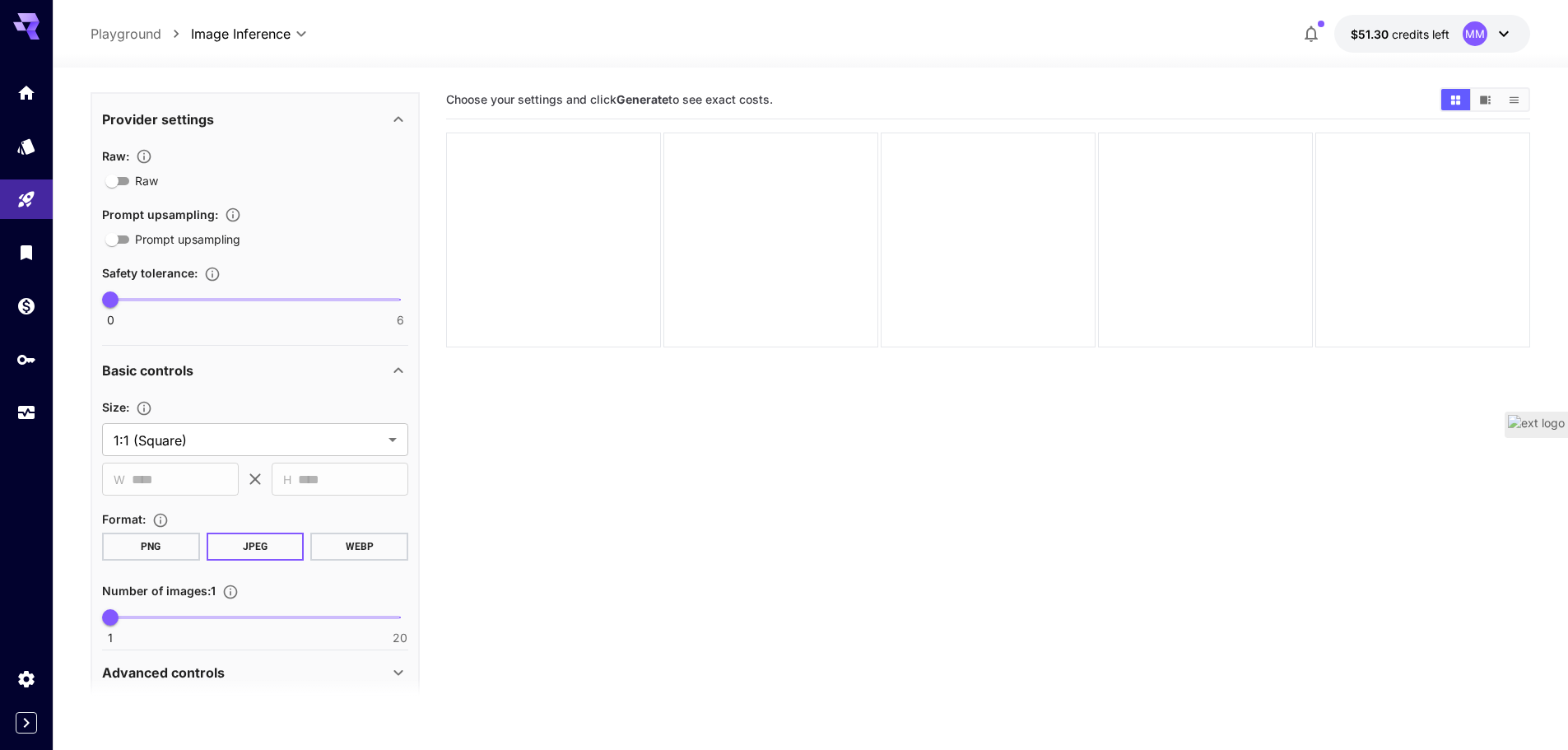
scroll to position [356, 0]
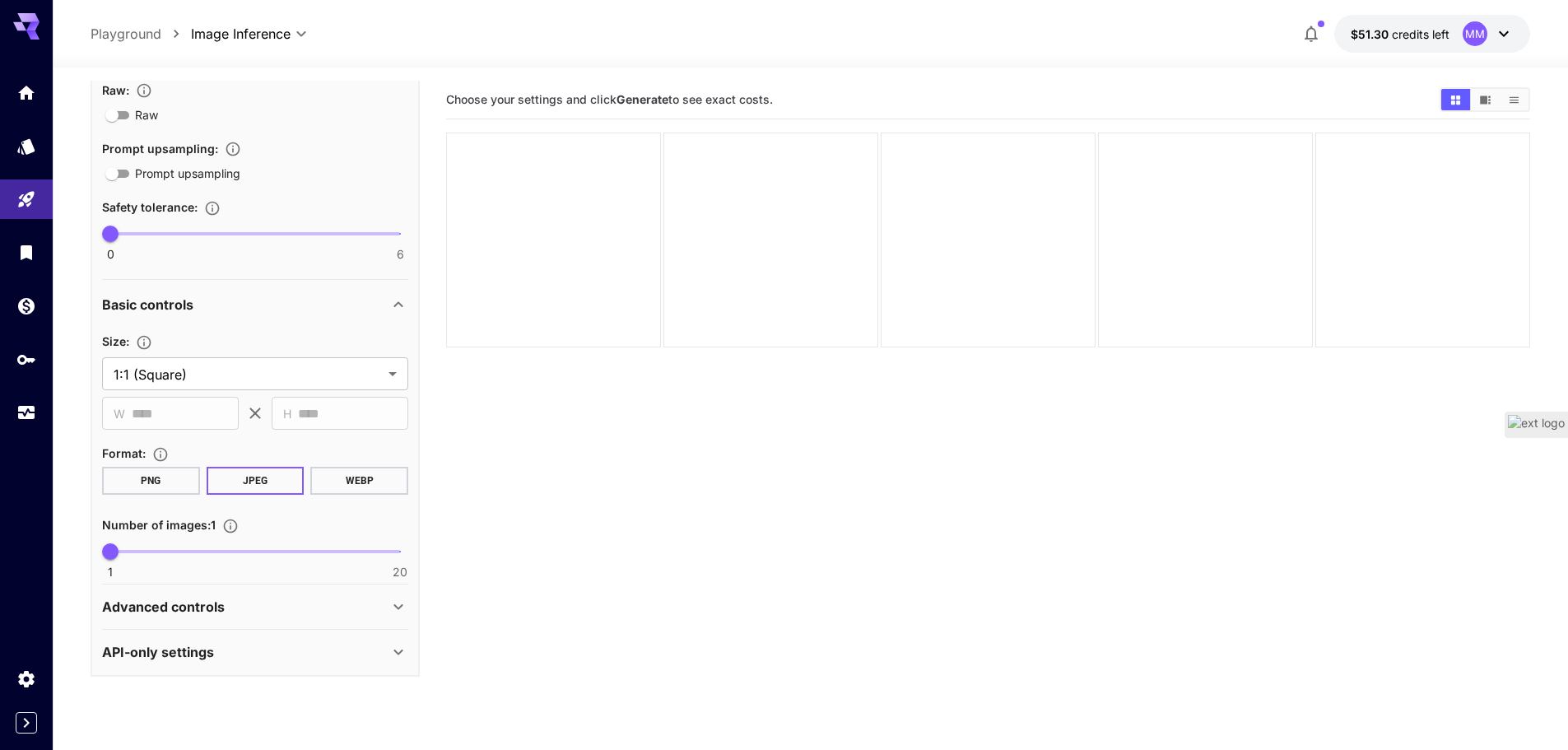
click at [314, 655] on div "API-only settings" at bounding box center [245, 652] width 286 height 20
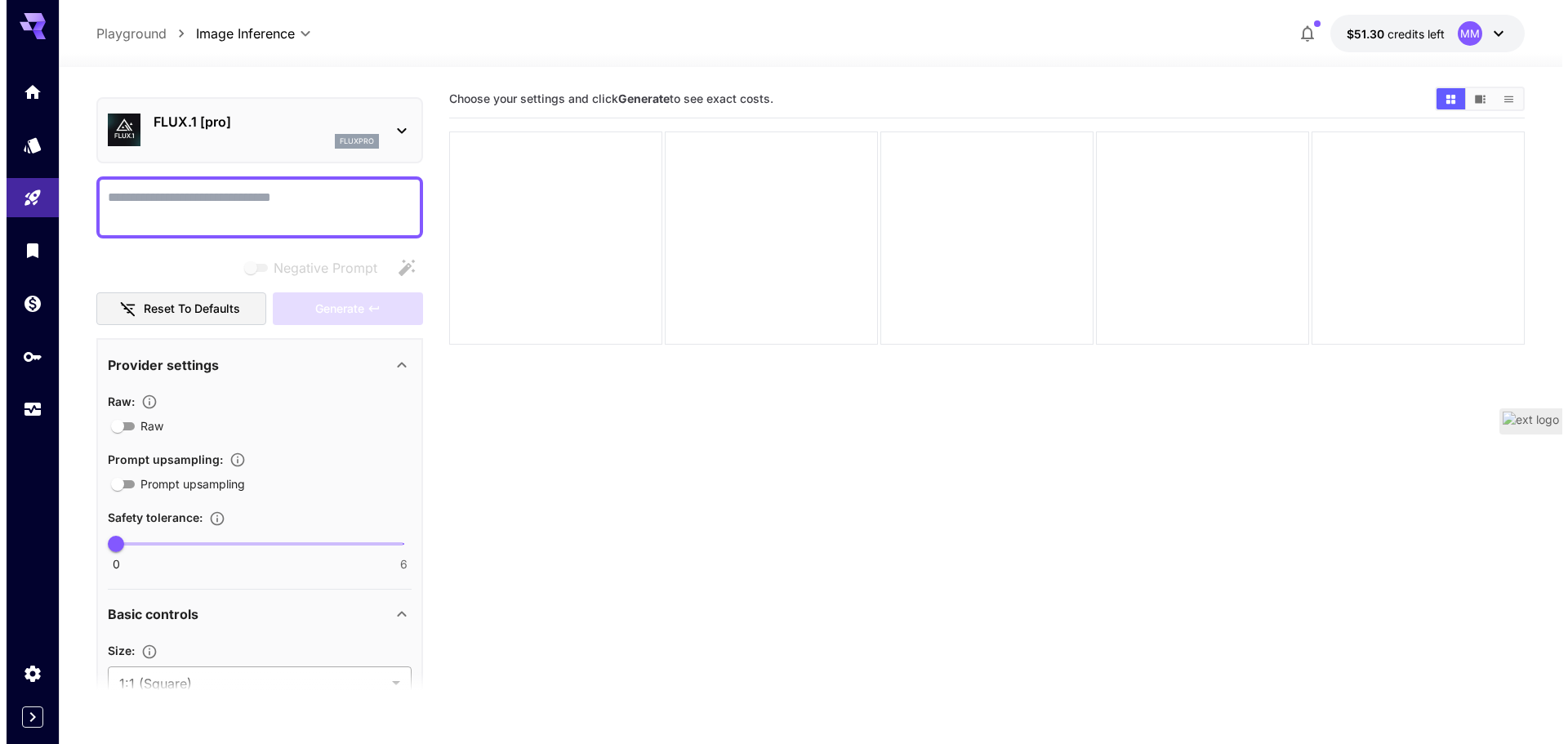
scroll to position [0, 0]
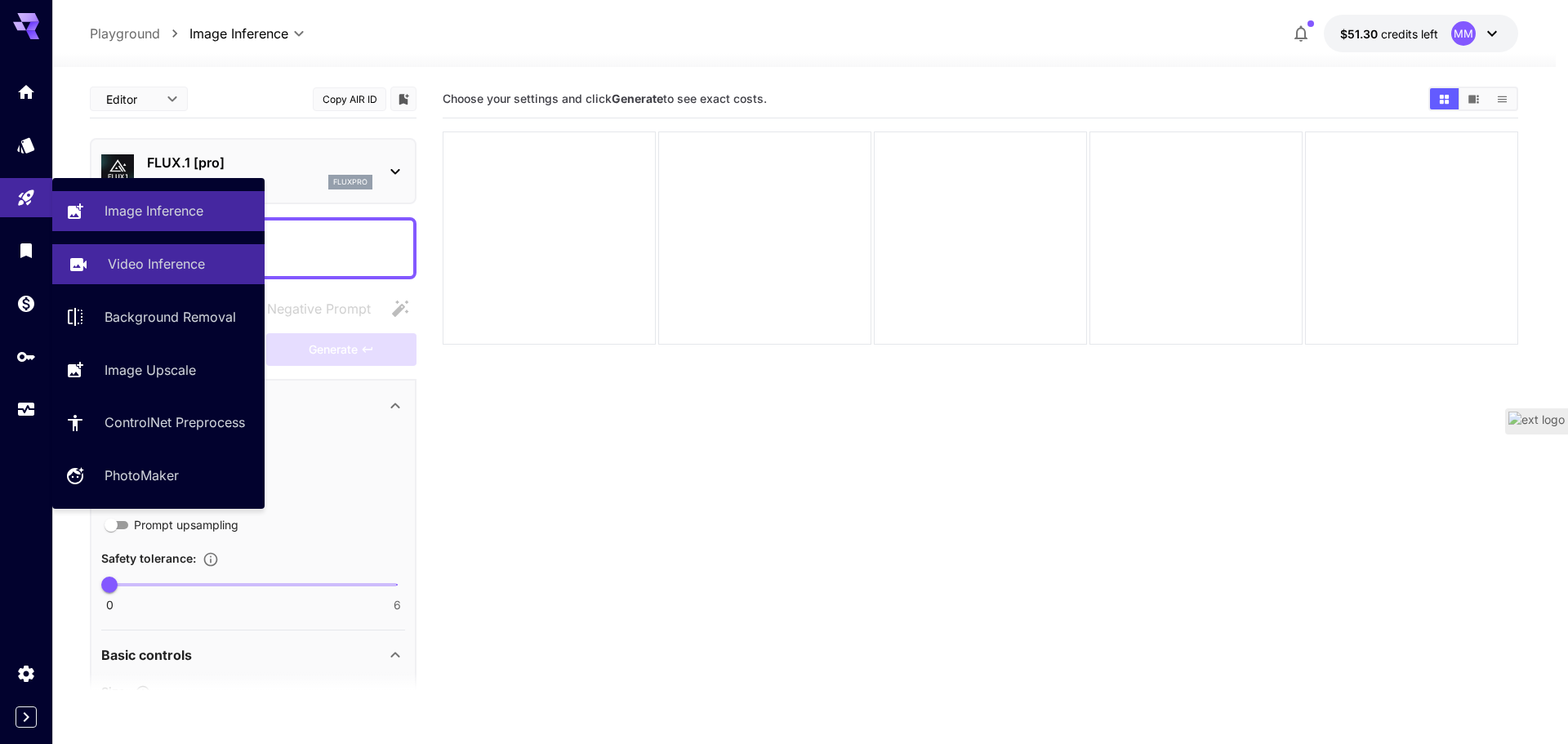
click at [169, 249] on link "Video Inference" at bounding box center [159, 264] width 212 height 40
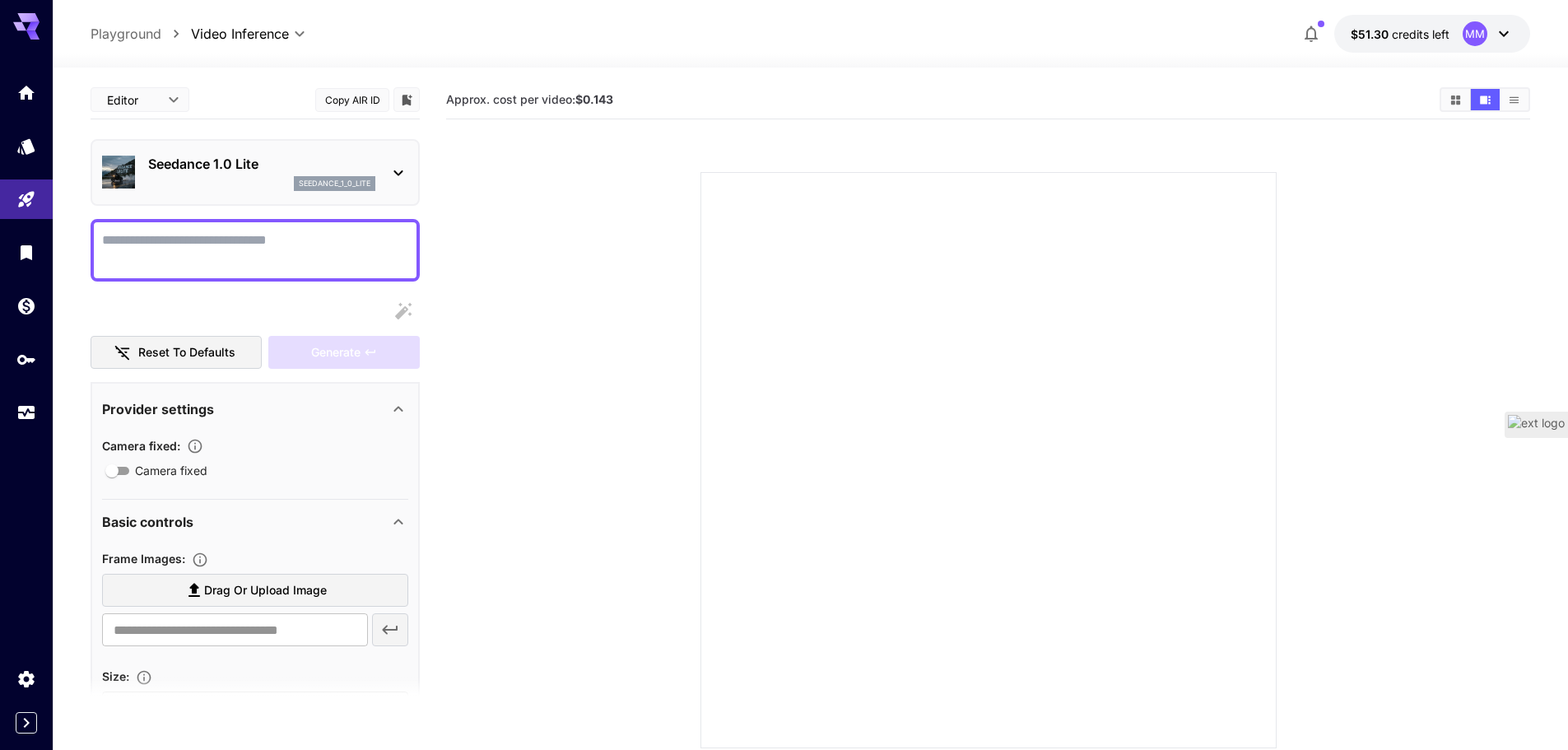
click at [319, 170] on p "Seedance 1.0 Lite" at bounding box center [262, 164] width 227 height 20
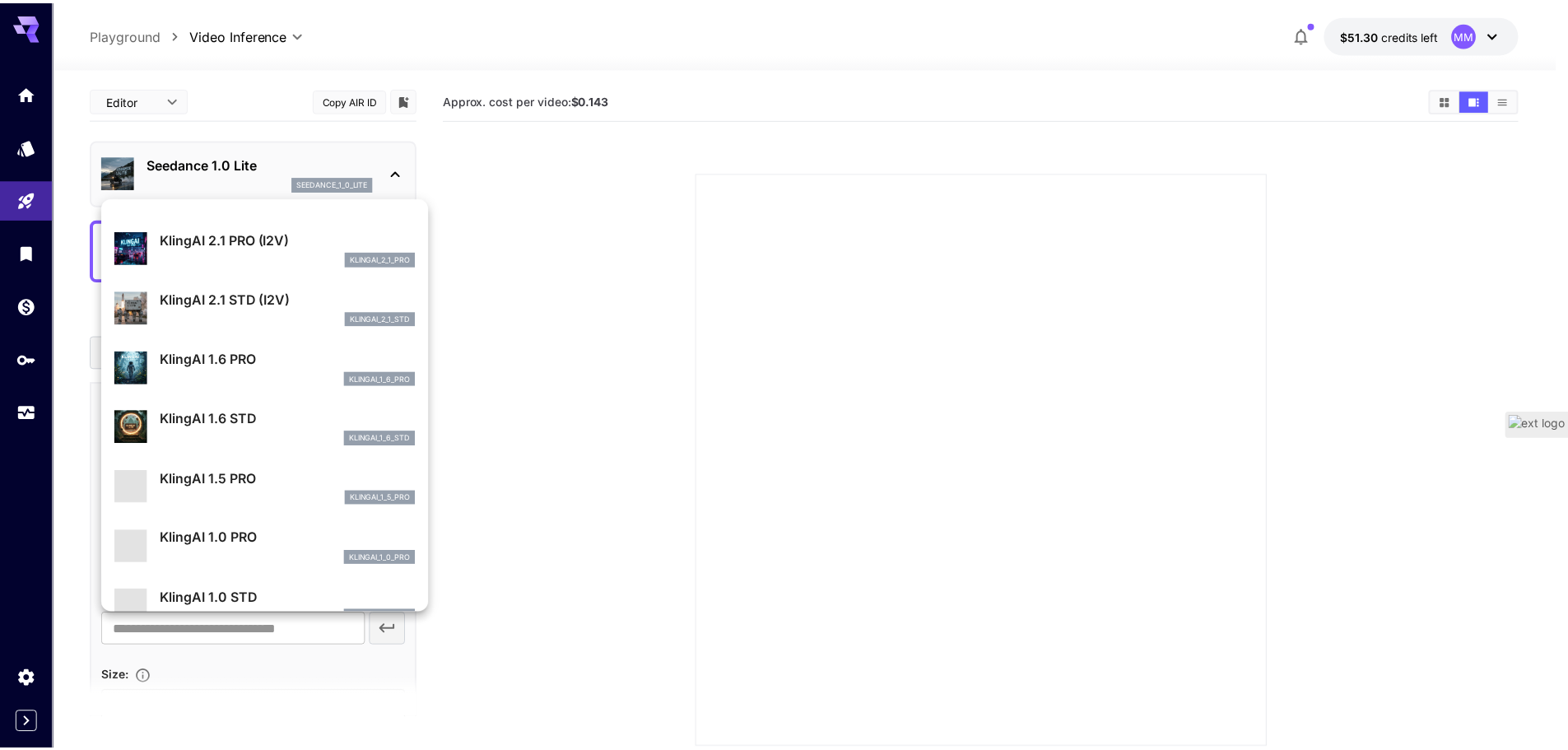
scroll to position [825, 0]
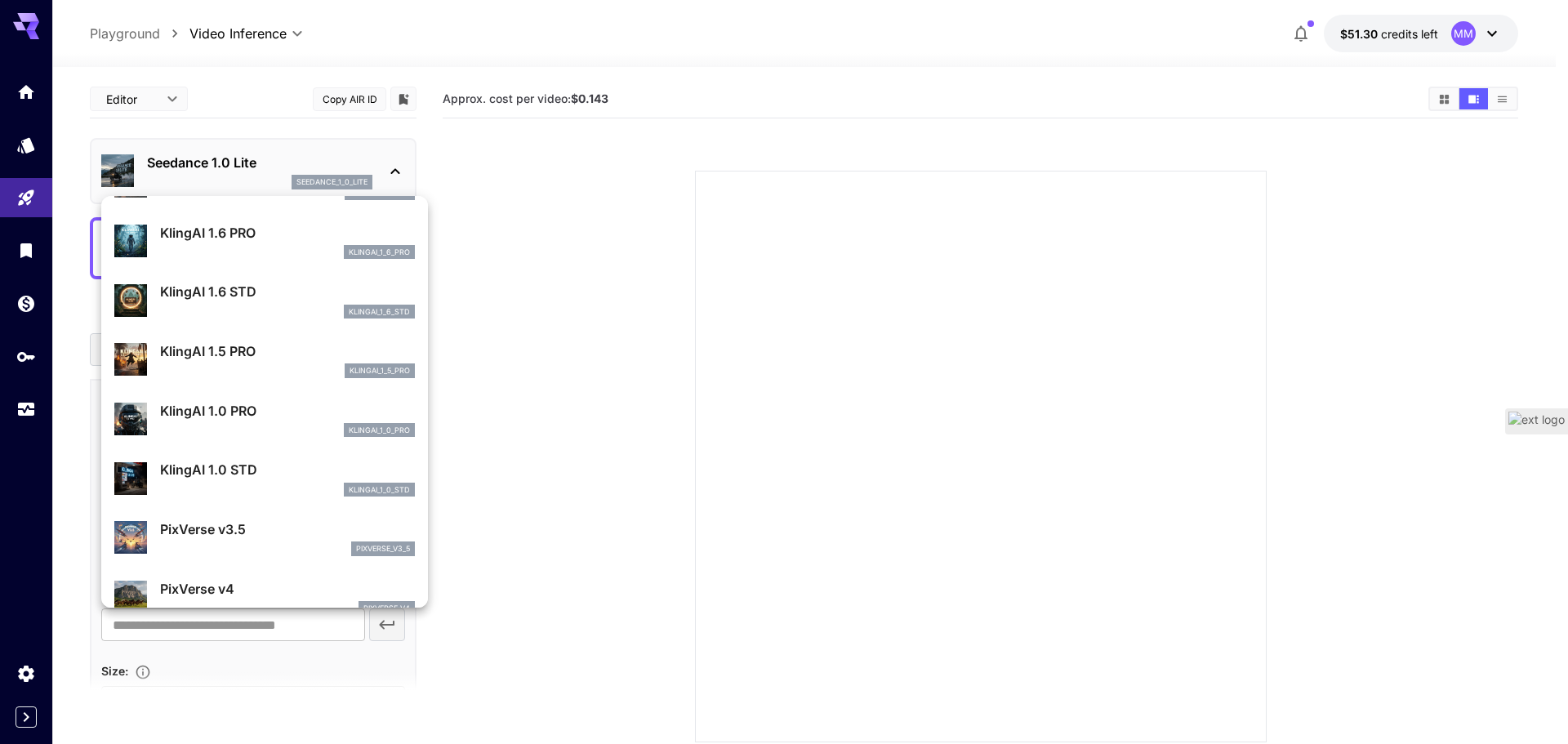
click at [578, 399] on div at bounding box center [784, 372] width 1568 height 744
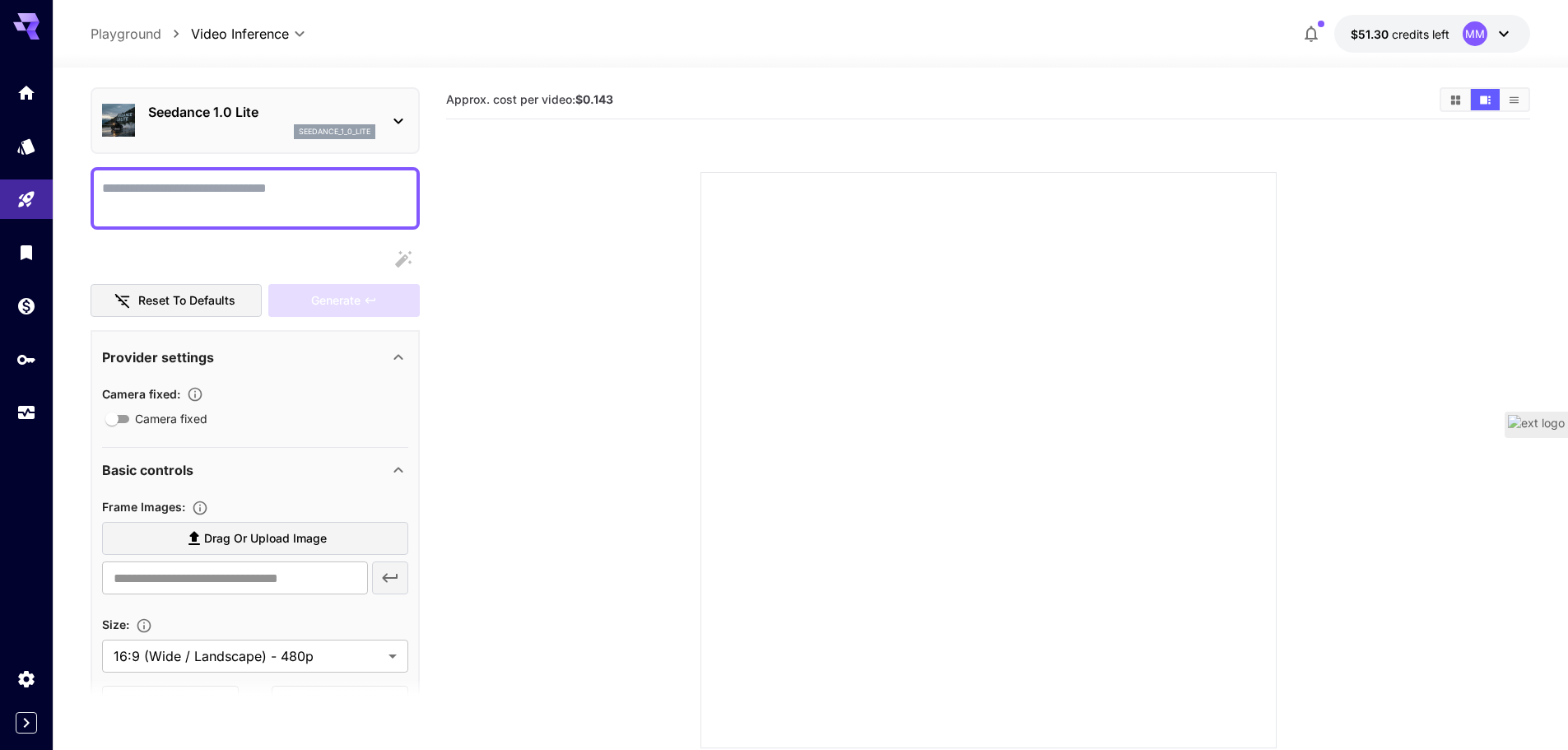
scroll to position [0, 0]
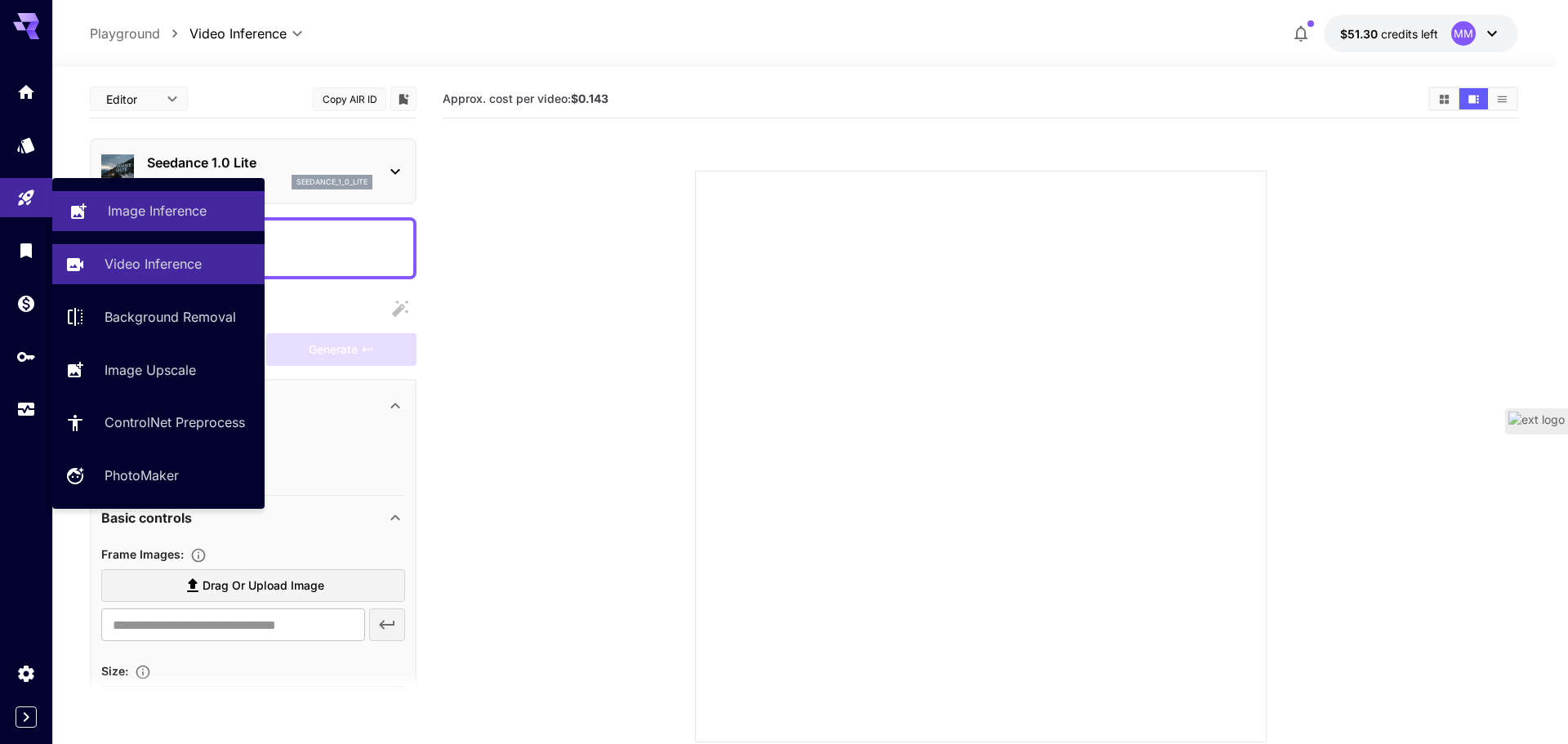
click at [108, 202] on p "Image Inference" at bounding box center [157, 211] width 99 height 20
type input "**********"
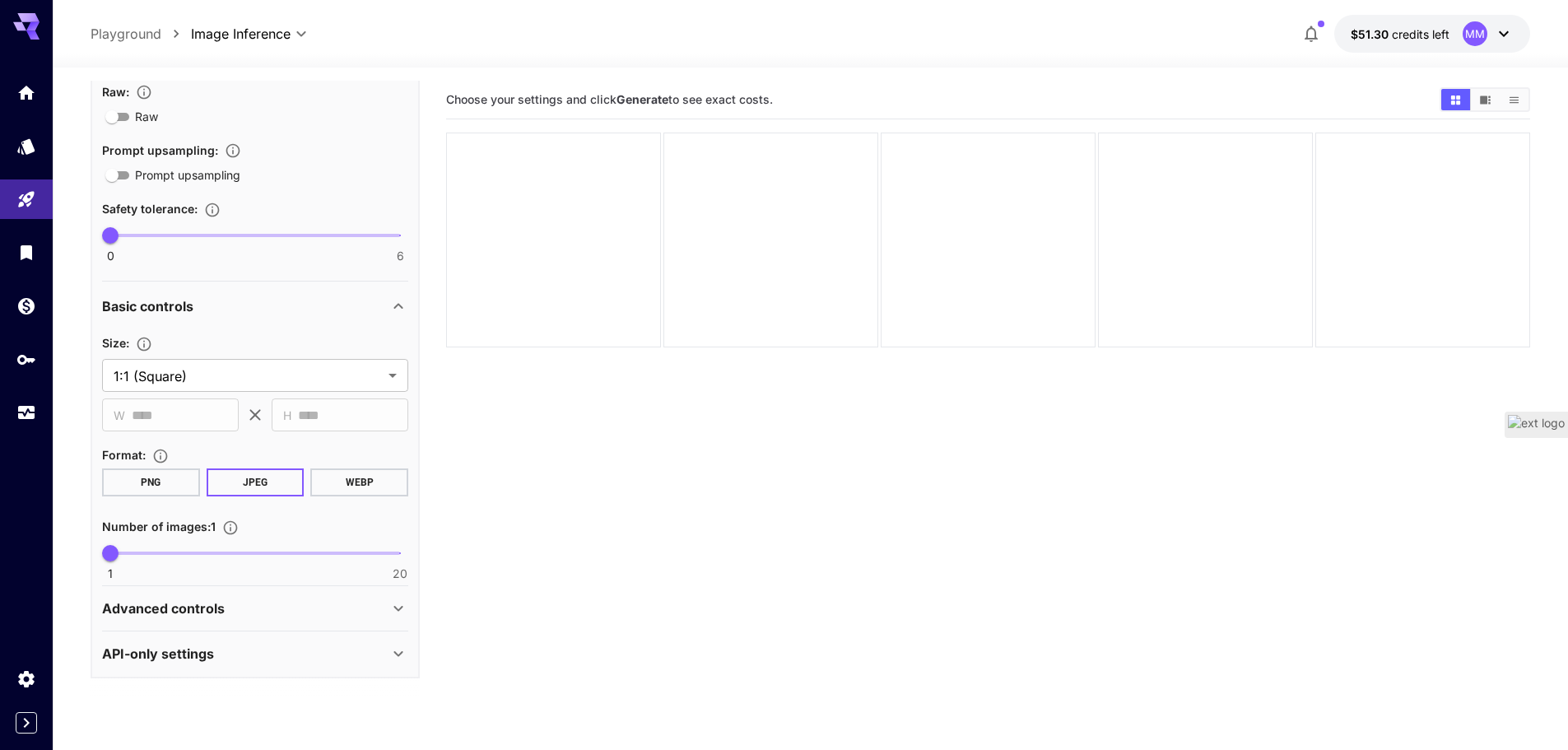
scroll to position [356, 0]
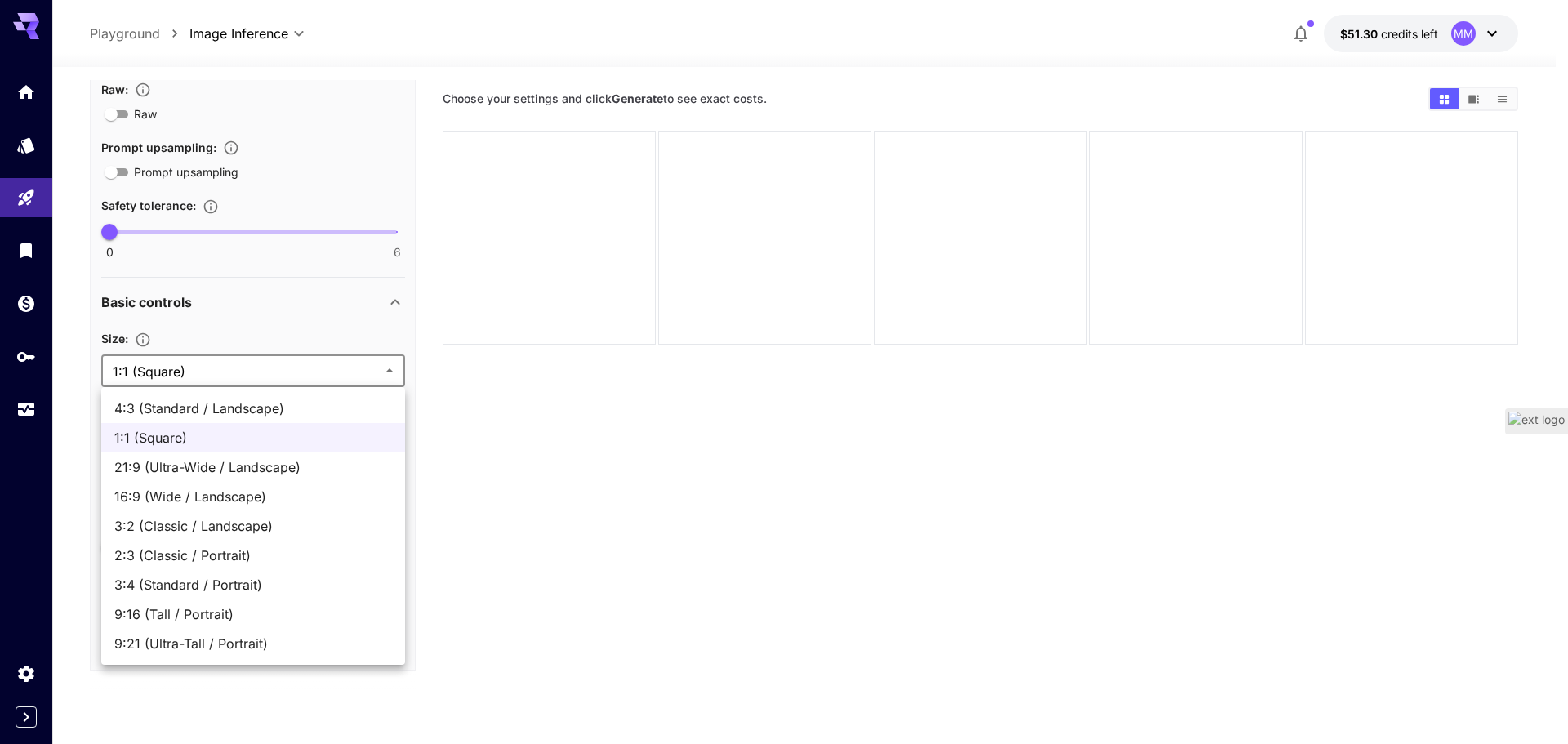
click at [252, 367] on body "**********" at bounding box center [784, 436] width 1568 height 873
click at [167, 494] on span "16:9 (Wide / Landscape)" at bounding box center [253, 497] width 278 height 20
type input "**********"
type input "****"
type input "***"
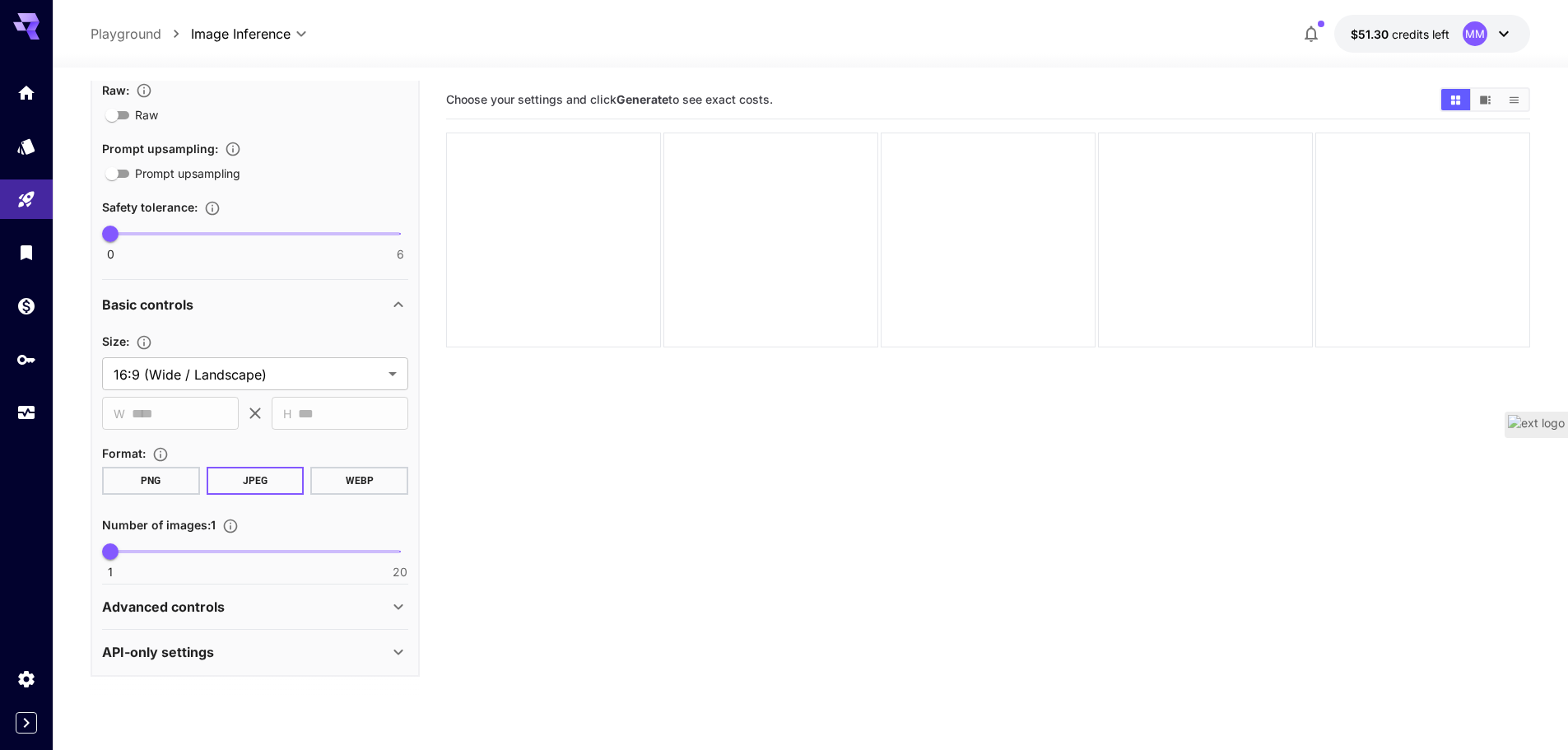
click at [268, 604] on div "Advanced controls" at bounding box center [245, 607] width 286 height 20
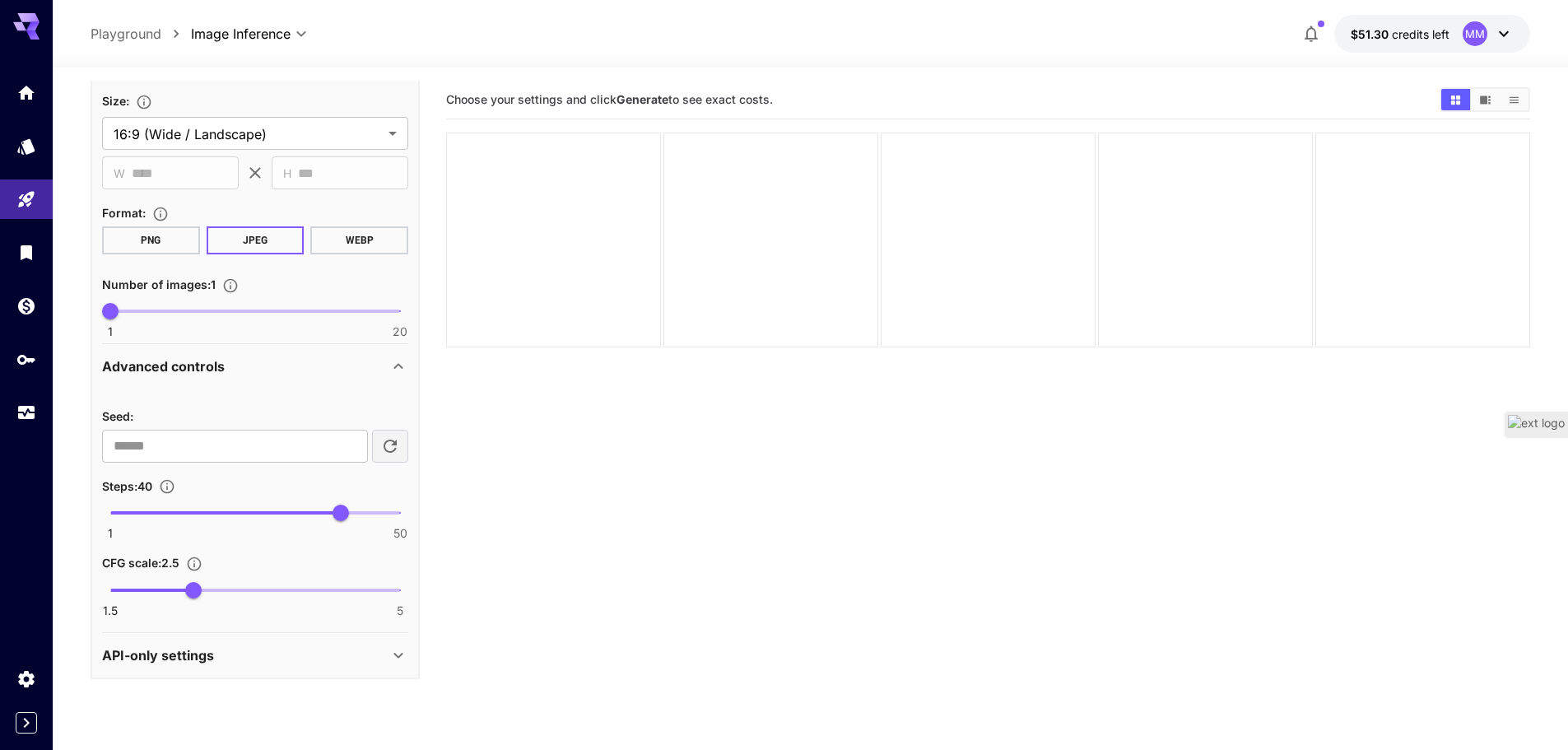
scroll to position [599, 0]
click at [243, 358] on div "Advanced controls" at bounding box center [245, 364] width 286 height 20
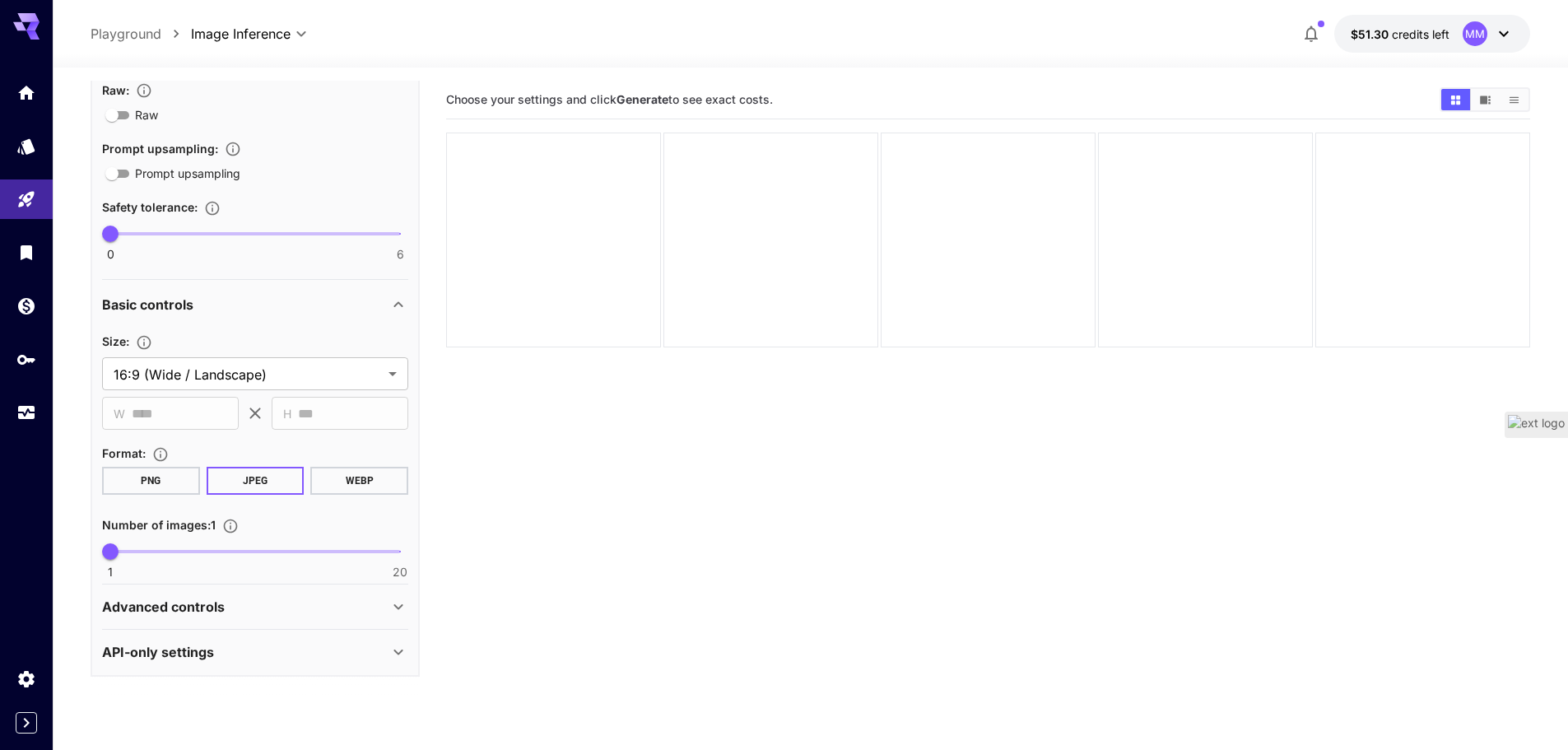
scroll to position [356, 0]
click at [190, 655] on p "API-only settings" at bounding box center [158, 652] width 112 height 20
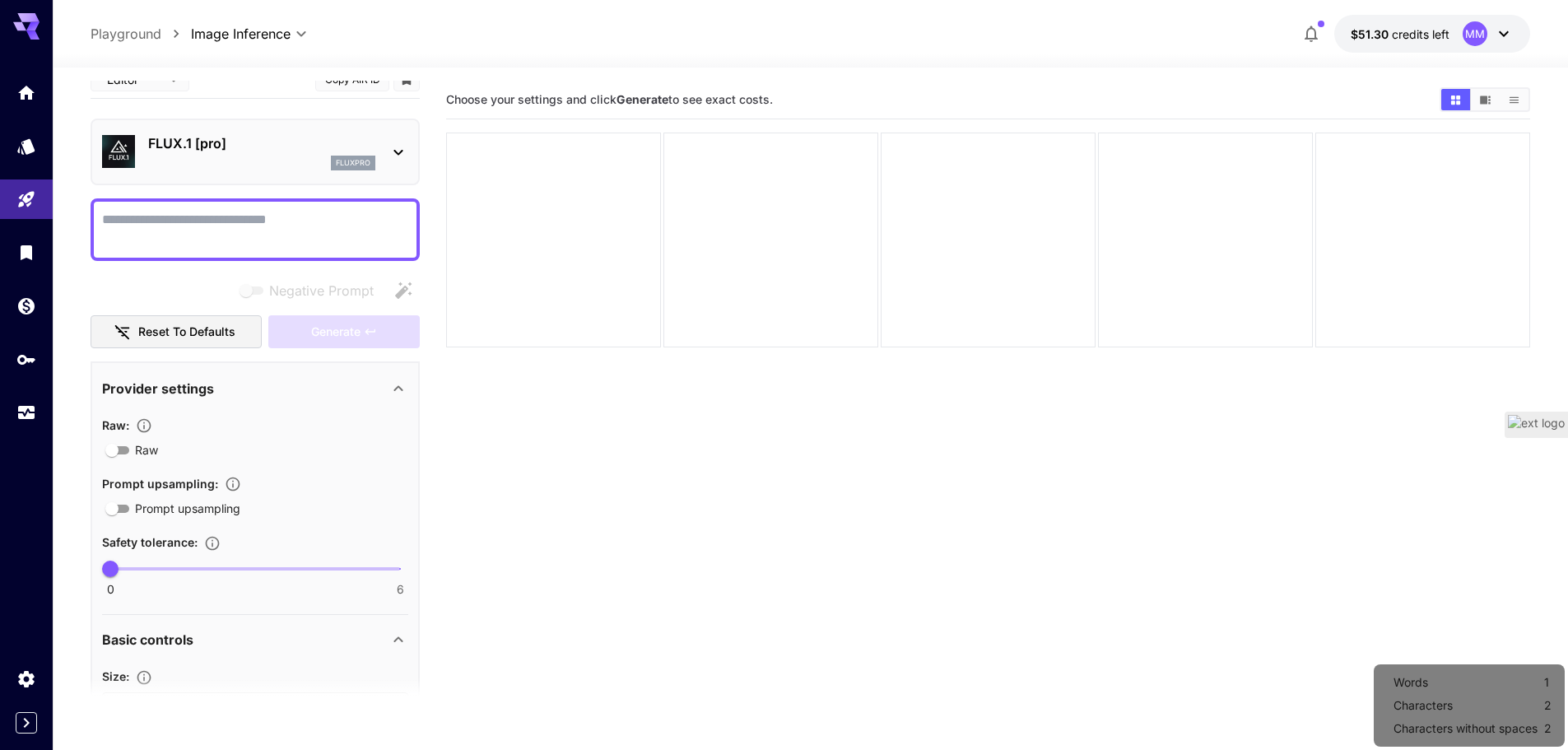
scroll to position [0, 0]
